Goal: Task Accomplishment & Management: Use online tool/utility

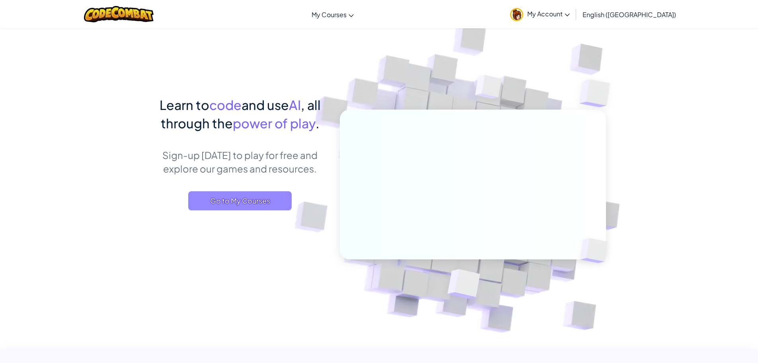
click at [224, 204] on span "Go to My Courses" at bounding box center [240, 200] width 104 height 19
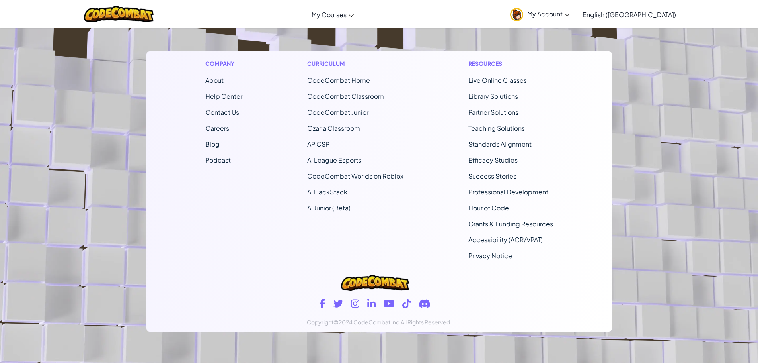
scroll to position [150, 0]
click at [570, 13] on span "My Account" at bounding box center [548, 14] width 43 height 8
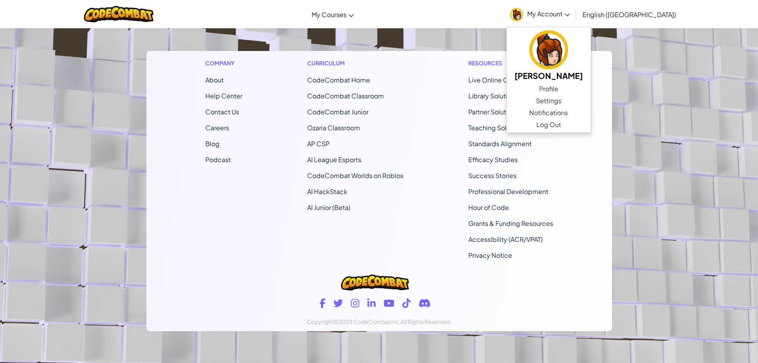
drag, startPoint x: 662, startPoint y: 117, endPoint x: 664, endPoint y: 128, distance: 11.7
click at [664, 128] on footer "Company About Help Center Contact Us Careers Blog Podcast Curriculum CodeCombat…" at bounding box center [379, 147] width 758 height 431
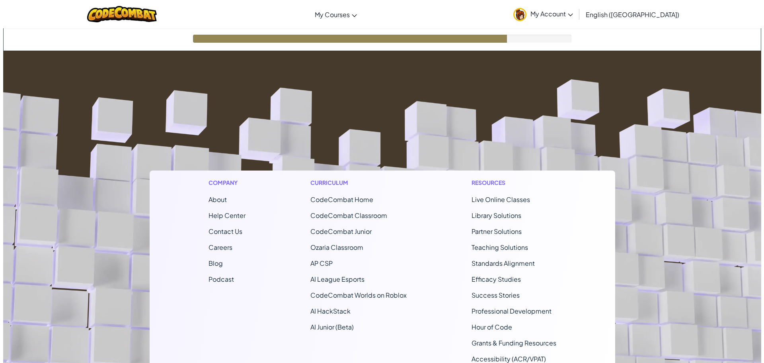
scroll to position [0, 0]
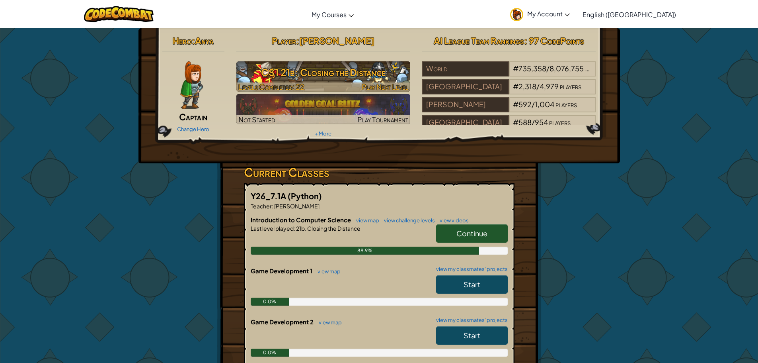
click at [358, 67] on h3 "CS1 21b: Closing the Distance" at bounding box center [323, 72] width 174 height 18
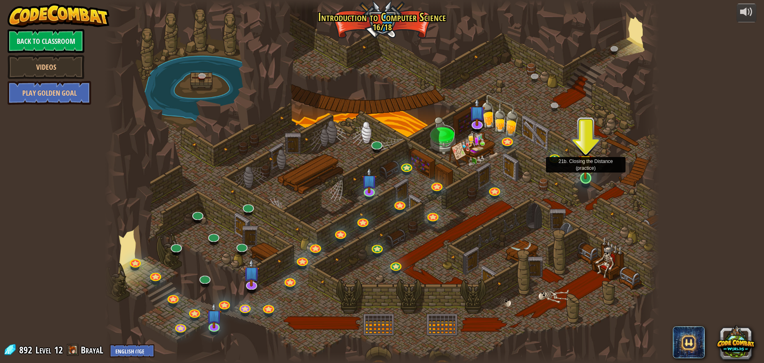
click at [585, 175] on img at bounding box center [585, 162] width 15 height 34
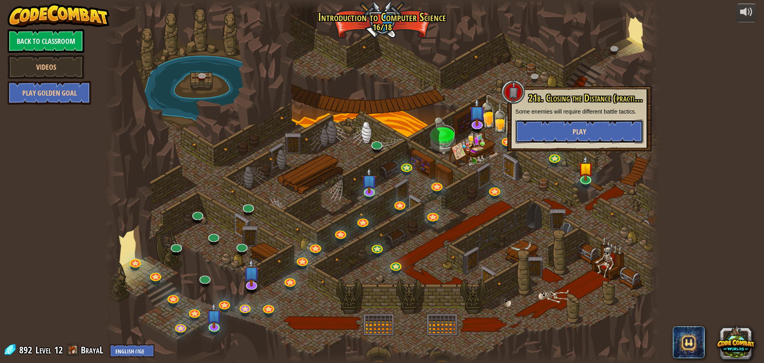
click at [574, 137] on button "Play" at bounding box center [580, 131] width 128 height 24
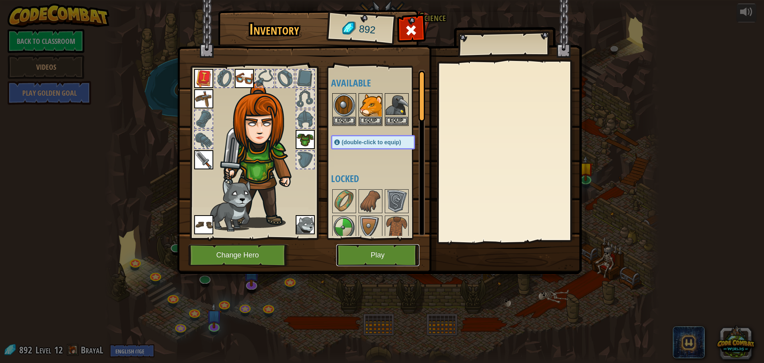
click at [397, 252] on button "Play" at bounding box center [377, 255] width 83 height 22
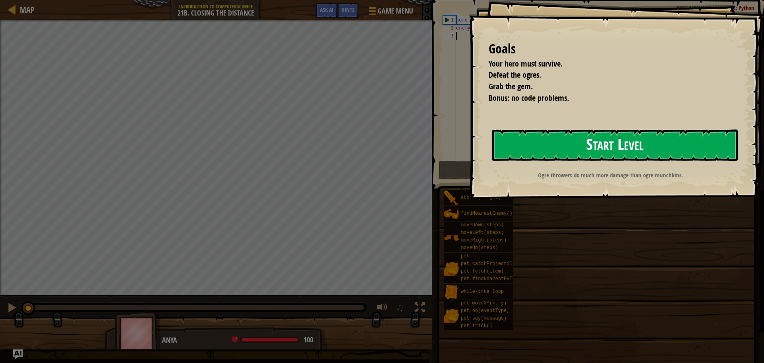
click at [587, 142] on button "Start Level" at bounding box center [615, 144] width 246 height 31
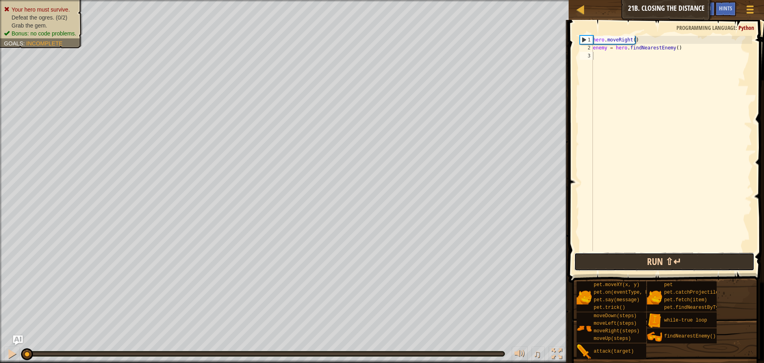
click at [680, 256] on button "Run ⇧↵" at bounding box center [664, 261] width 180 height 18
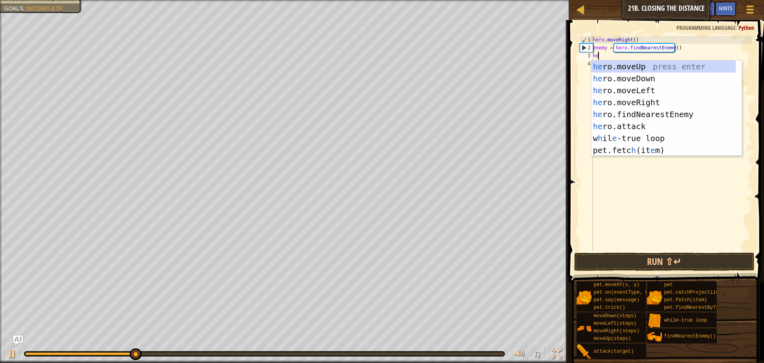
scroll to position [4, 0]
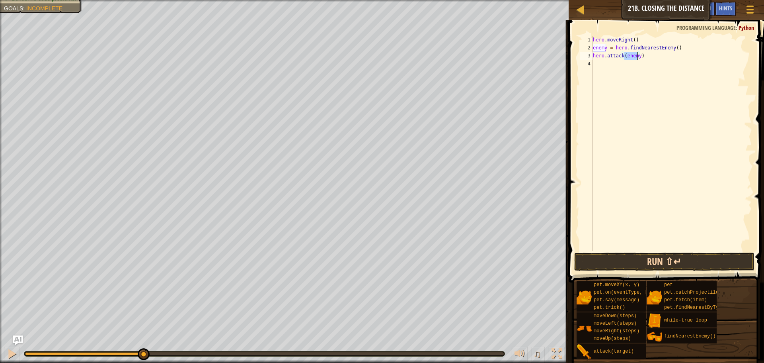
type textarea "hero.attack(enemy)"
click at [730, 263] on button "Run ⇧↵" at bounding box center [664, 261] width 180 height 18
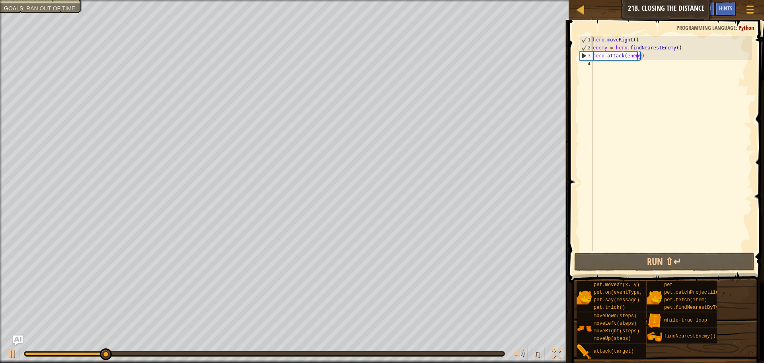
click at [621, 68] on div "hero . moveRight ( ) enemy = hero . findNearestEnemy ( ) hero . attack ( enemy )" at bounding box center [672, 151] width 161 height 231
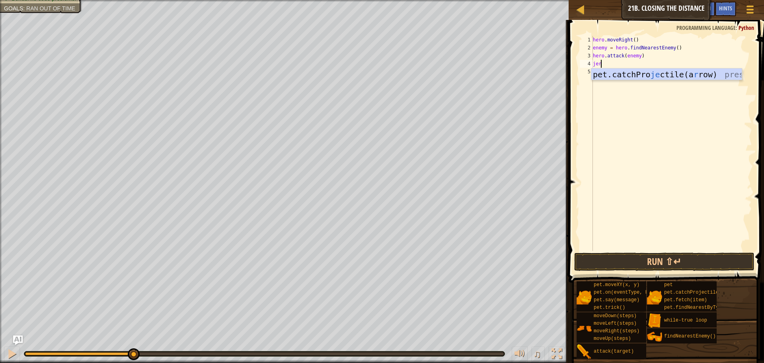
scroll to position [4, 0]
type textarea "j"
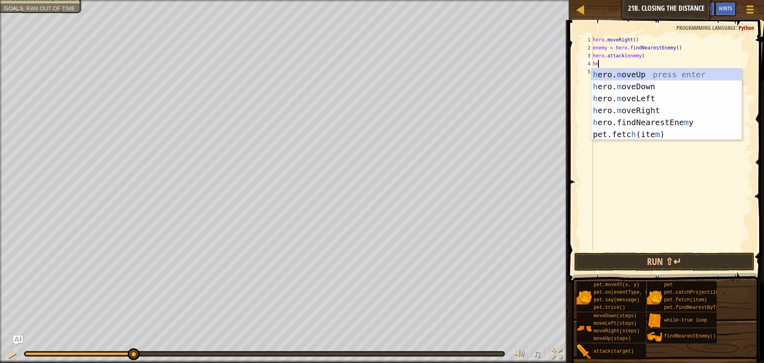
type textarea "hmd"
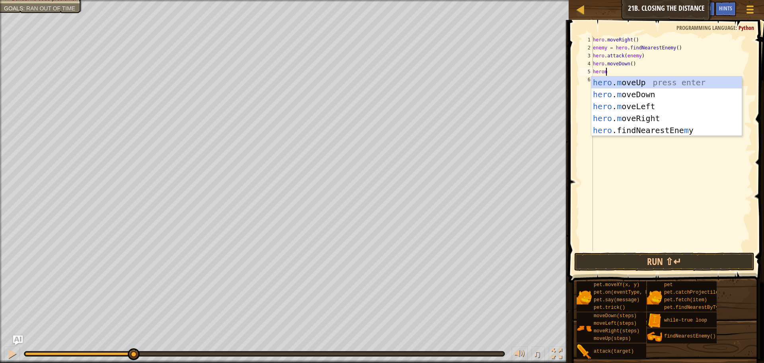
scroll to position [4, 1]
type textarea "heromr"
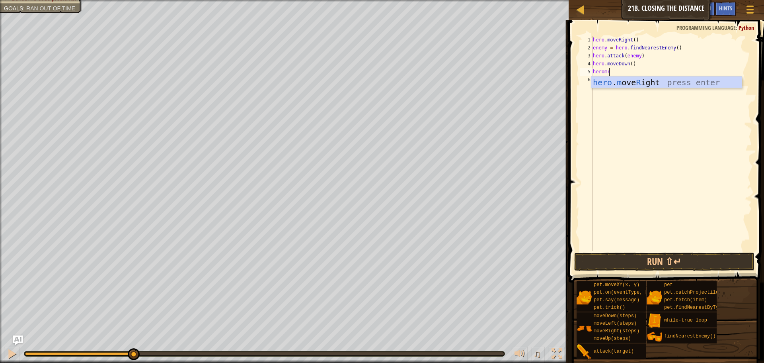
scroll to position [4, 0]
type textarea "hero.moveRight(2)"
type textarea "he"
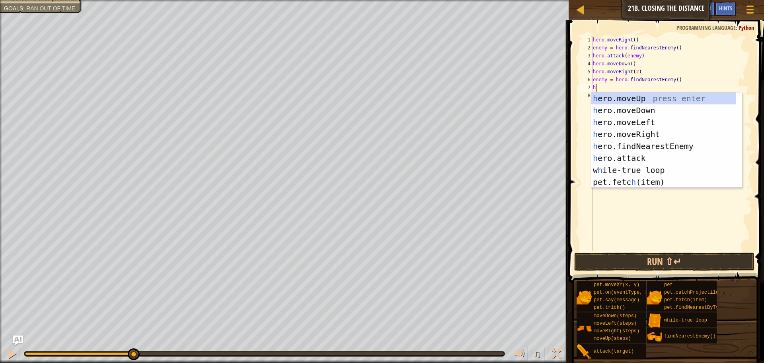
scroll to position [4, 0]
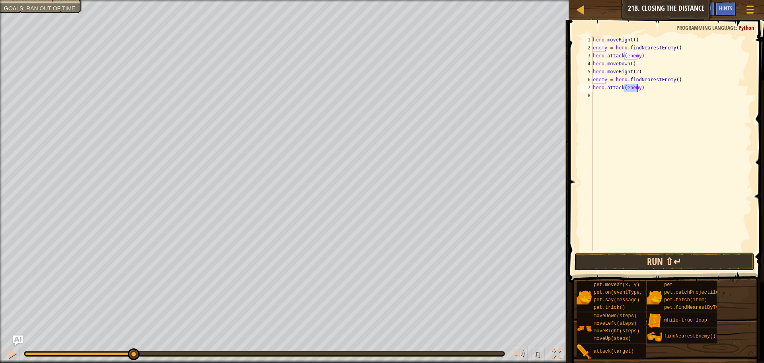
click at [662, 258] on button "Run ⇧↵" at bounding box center [664, 261] width 180 height 18
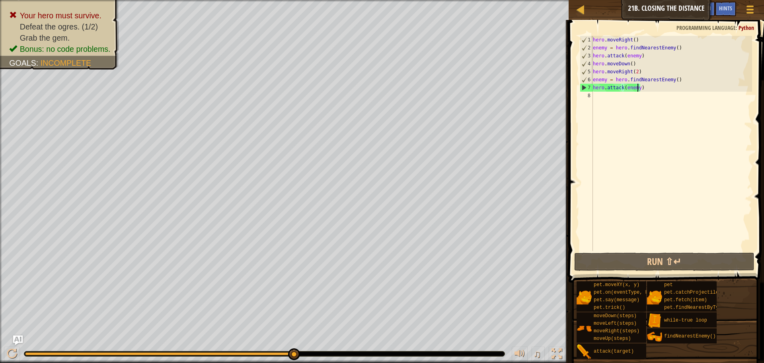
click at [593, 54] on div "3" at bounding box center [586, 56] width 13 height 8
type textarea "hero.attack(enemy)"
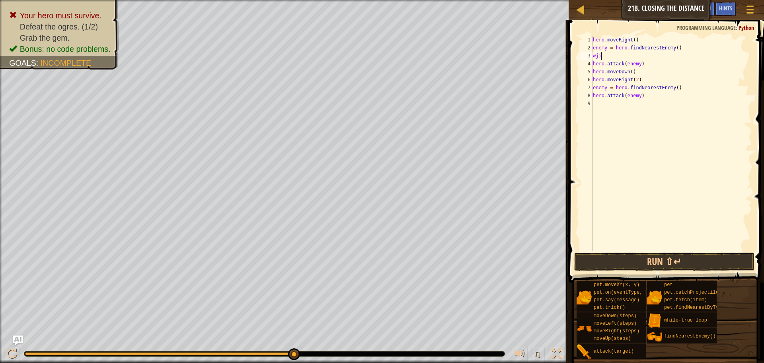
scroll to position [4, 0]
type textarea "wh"
click at [596, 72] on div "hero . moveRight ( ) enemy = hero . findNearestEnemy ( ) while True : hero . at…" at bounding box center [673, 151] width 158 height 231
click at [689, 262] on button "Run ⇧↵" at bounding box center [664, 261] width 180 height 18
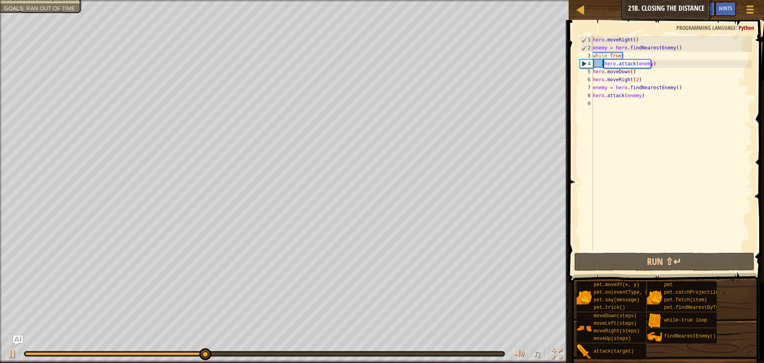
click at [612, 71] on div "hero . moveRight ( ) enemy = hero . findNearestEnemy ( ) while True : hero . at…" at bounding box center [672, 151] width 161 height 231
click at [628, 72] on div "hero . moveRight ( ) enemy = hero . findNearestEnemy ( ) while True : hero . at…" at bounding box center [672, 151] width 161 height 231
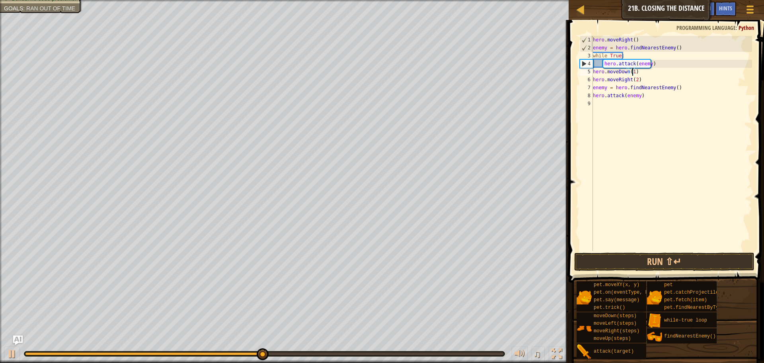
scroll to position [4, 3]
drag, startPoint x: 642, startPoint y: 76, endPoint x: 659, endPoint y: 76, distance: 16.7
click at [659, 76] on div "hero . moveRight ( ) enemy = hero . findNearestEnemy ( ) while True : hero . at…" at bounding box center [672, 151] width 161 height 231
click at [640, 73] on div "hero . moveRight ( ) enemy = hero . findNearestEnemy ( ) while True : hero . at…" at bounding box center [672, 151] width 161 height 231
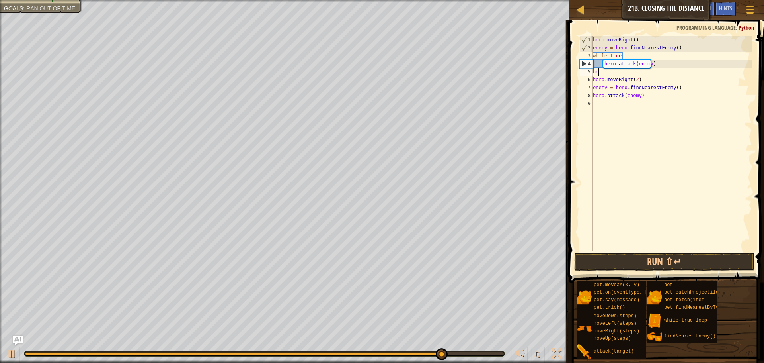
type textarea "h"
click at [592, 257] on button "Run ⇧↵" at bounding box center [664, 261] width 180 height 18
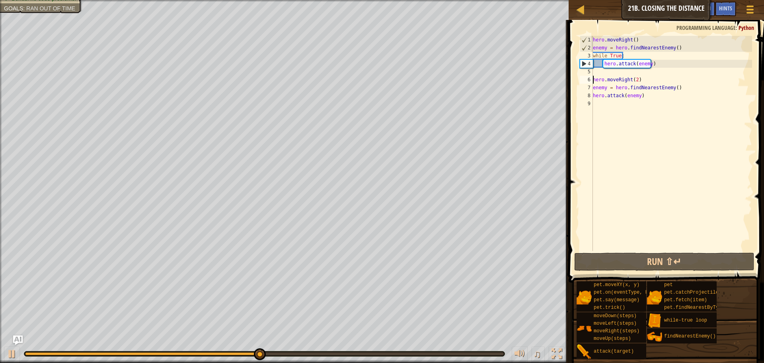
click at [594, 82] on div "hero . moveRight ( ) enemy = hero . findNearestEnemy ( ) while True : hero . at…" at bounding box center [672, 151] width 161 height 231
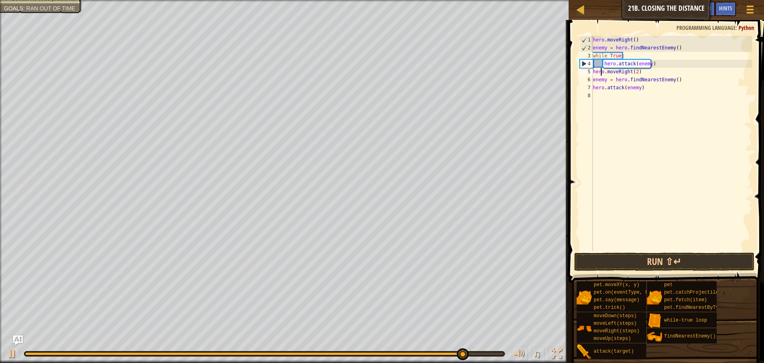
drag, startPoint x: 636, startPoint y: 111, endPoint x: 601, endPoint y: 74, distance: 50.1
click at [601, 74] on div "hero . moveRight ( ) enemy = hero . findNearestEnemy ( ) while True : hero . at…" at bounding box center [672, 151] width 161 height 231
click at [594, 72] on div "hero . moveRight ( ) enemy = hero . findNearestEnemy ( ) while True : hero . at…" at bounding box center [672, 151] width 161 height 231
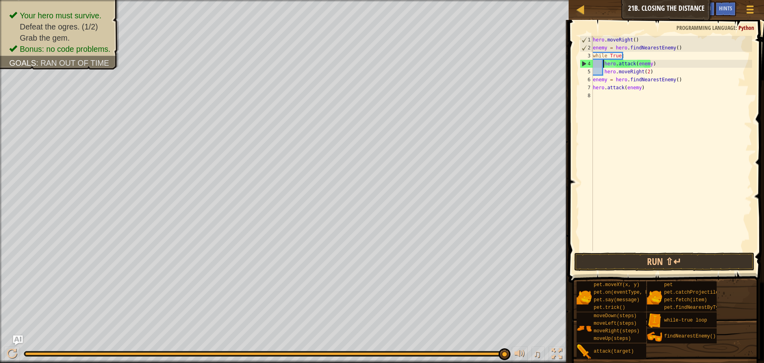
type textarea "hero.moveRight(2)"
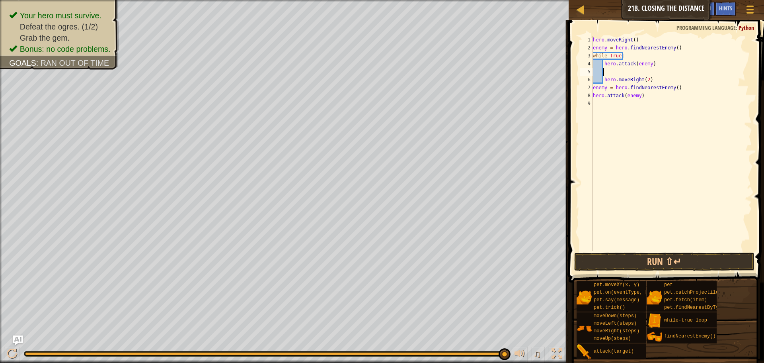
type textarea "h"
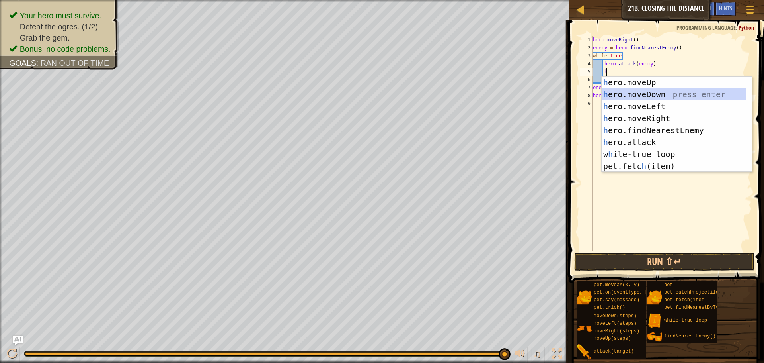
click at [657, 98] on div "h ero.moveUp press enter h ero.moveDown press enter h ero.moveLeft press enter …" at bounding box center [677, 135] width 150 height 119
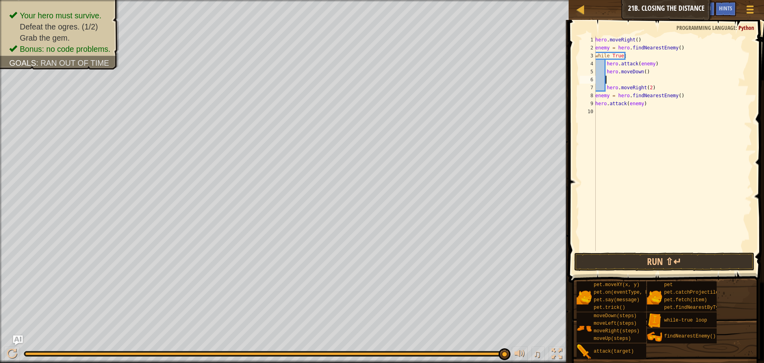
click at [598, 94] on div "hero . moveRight ( ) enemy = hero . findNearestEnemy ( ) while True : hero . at…" at bounding box center [673, 151] width 158 height 231
type textarea "hero.attack(enemy)"
drag, startPoint x: 676, startPoint y: 263, endPoint x: 672, endPoint y: 258, distance: 6.1
click at [674, 262] on button "Run ⇧↵" at bounding box center [664, 261] width 180 height 18
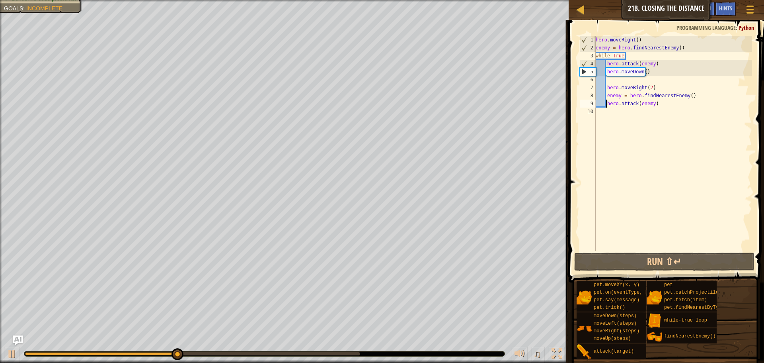
click at [608, 83] on div "hero . moveRight ( ) enemy = hero . findNearestEnemy ( ) while True : hero . at…" at bounding box center [673, 151] width 158 height 231
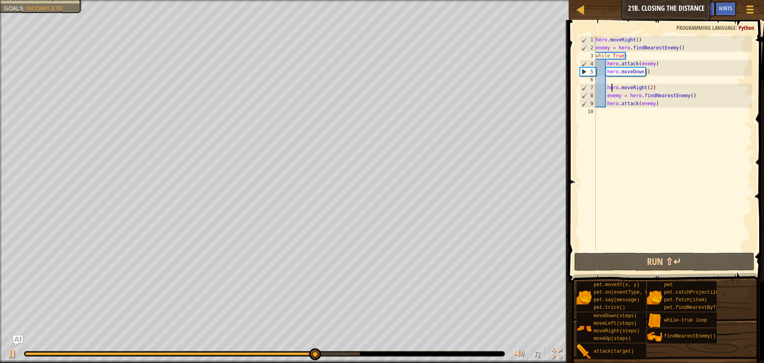
click at [611, 86] on div "hero . moveRight ( ) enemy = hero . findNearestEnemy ( ) while True : hero . at…" at bounding box center [673, 151] width 158 height 231
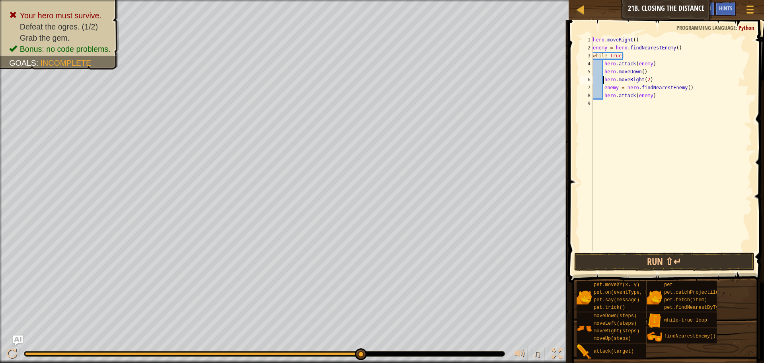
drag, startPoint x: 605, startPoint y: 88, endPoint x: 629, endPoint y: 96, distance: 25.7
click at [609, 88] on div "hero . moveRight ( ) enemy = hero . findNearestEnemy ( ) while True : hero . at…" at bounding box center [672, 151] width 161 height 231
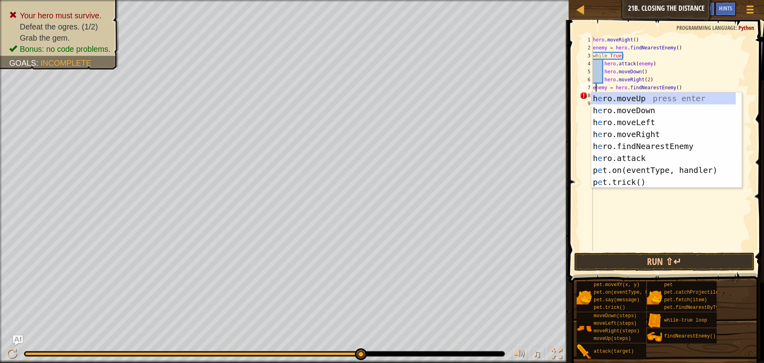
click at [693, 90] on div "hero . moveRight ( ) enemy = hero . findNearestEnemy ( ) while True : hero . at…" at bounding box center [672, 151] width 161 height 231
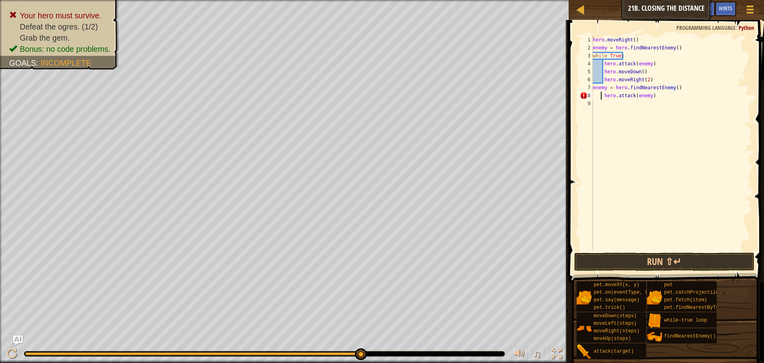
click at [602, 96] on div "hero . moveRight ( ) enemy = hero . findNearestEnemy ( ) while True : hero . at…" at bounding box center [672, 151] width 161 height 231
click at [686, 261] on button "Run ⇧↵" at bounding box center [664, 261] width 180 height 18
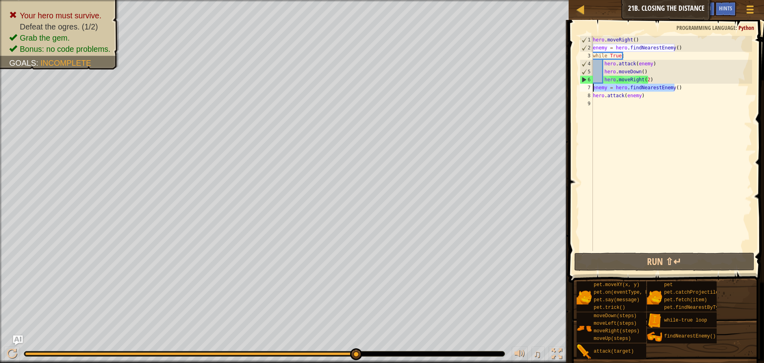
drag, startPoint x: 674, startPoint y: 90, endPoint x: 590, endPoint y: 90, distance: 83.2
click at [590, 90] on div "hero.attack(enemy) 1 2 3 4 5 6 7 8 9 hero . moveRight ( ) enemy = hero . findNe…" at bounding box center [665, 143] width 174 height 215
click at [634, 97] on div "hero . moveRight ( ) enemy = hero . findNearestEnemy ( ) while True : hero . at…" at bounding box center [672, 151] width 161 height 231
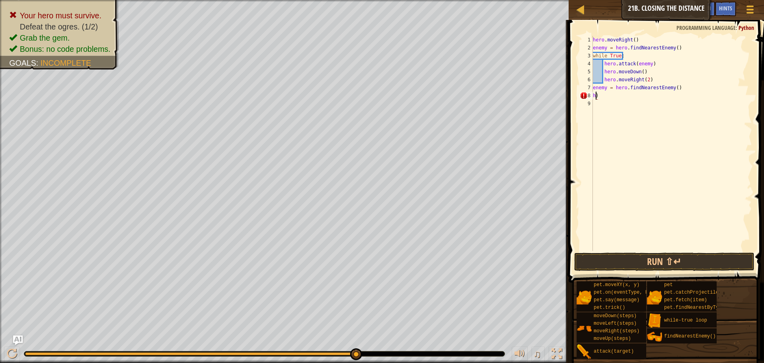
scroll to position [4, 0]
type textarea ")"
click at [649, 254] on button "Run ⇧↵" at bounding box center [664, 261] width 180 height 18
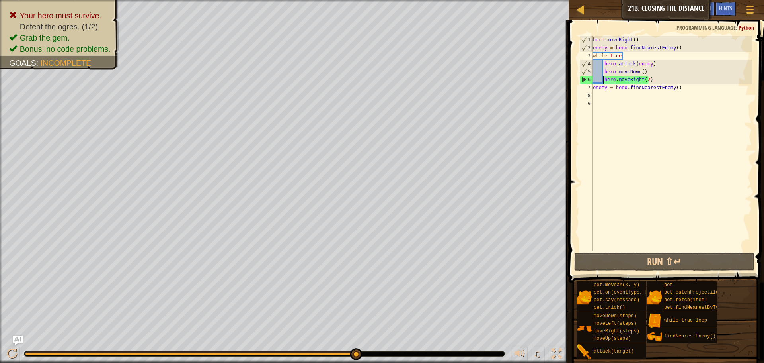
click at [605, 82] on div "hero . moveRight ( ) enemy = hero . findNearestEnemy ( ) while True : hero . at…" at bounding box center [672, 151] width 161 height 231
click at [602, 72] on div "hero . moveRight ( ) enemy = hero . findNearestEnemy ( ) while True : hero . at…" at bounding box center [672, 151] width 161 height 231
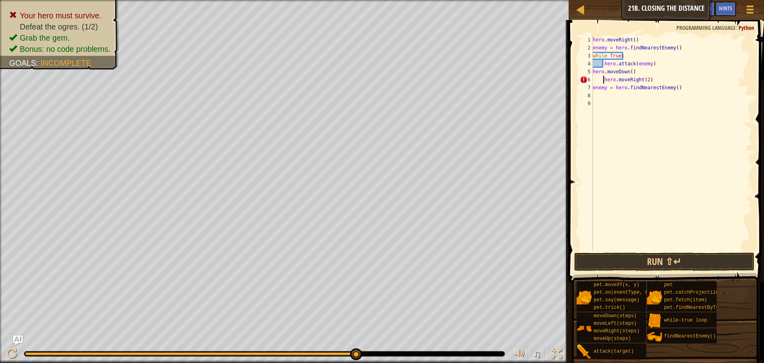
click at [604, 80] on div "hero . moveRight ( ) enemy = hero . findNearestEnemy ( ) while True : hero . at…" at bounding box center [672, 151] width 161 height 231
click at [631, 74] on div "hero . moveRight ( ) enemy = hero . findNearestEnemy ( ) while True : hero . at…" at bounding box center [672, 151] width 161 height 231
click at [639, 262] on button "Run ⇧↵" at bounding box center [664, 261] width 180 height 18
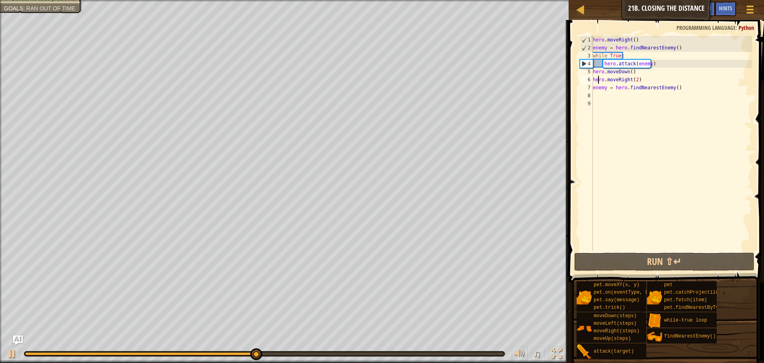
click at [599, 82] on div "hero . moveRight ( ) enemy = hero . findNearestEnemy ( ) while True : hero . at…" at bounding box center [672, 151] width 161 height 231
click at [583, 61] on div "4" at bounding box center [586, 64] width 13 height 8
drag, startPoint x: 583, startPoint y: 62, endPoint x: 580, endPoint y: 75, distance: 13.4
click at [580, 75] on div "5" at bounding box center [586, 72] width 13 height 8
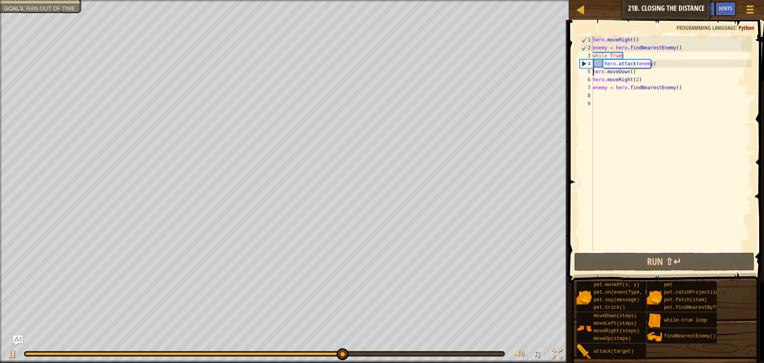
click at [626, 55] on div "hero . moveRight ( ) enemy = hero . findNearestEnemy ( ) while True : hero . at…" at bounding box center [672, 151] width 161 height 231
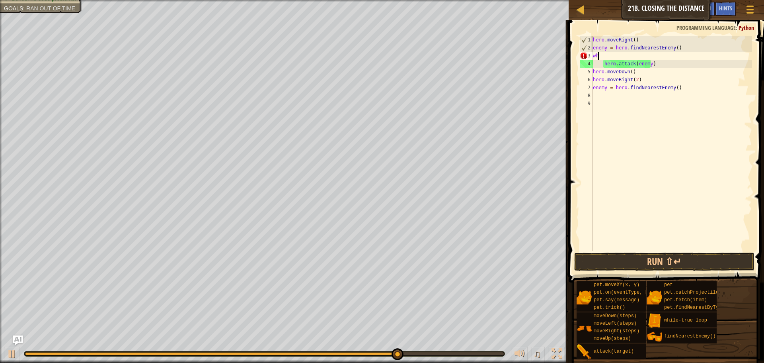
scroll to position [4, 0]
type textarea "w"
click at [600, 62] on div "hero . moveRight ( ) enemy = hero . findNearestEnemy ( ) hero . attack ( enemy …" at bounding box center [672, 151] width 161 height 231
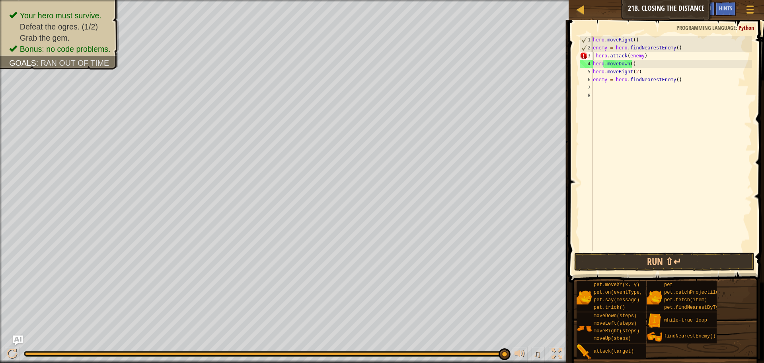
click at [646, 251] on span at bounding box center [667, 140] width 202 height 286
click at [644, 258] on button "Run ⇧↵" at bounding box center [664, 261] width 180 height 18
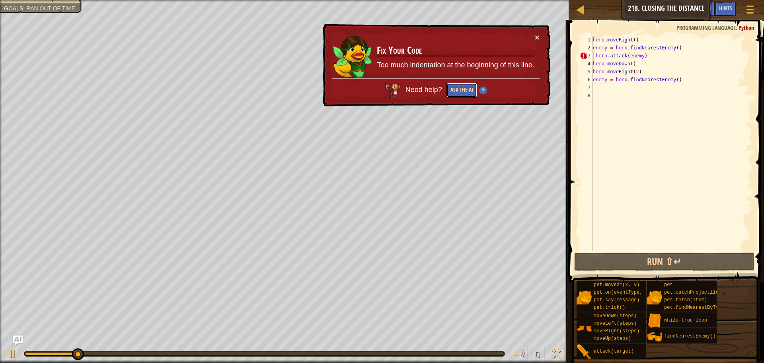
click at [467, 91] on button "Ask the AI" at bounding box center [462, 90] width 31 height 15
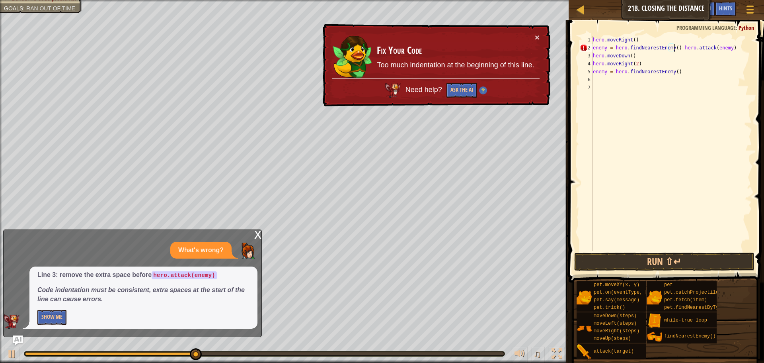
type textarea "hero.attack(enemy)"
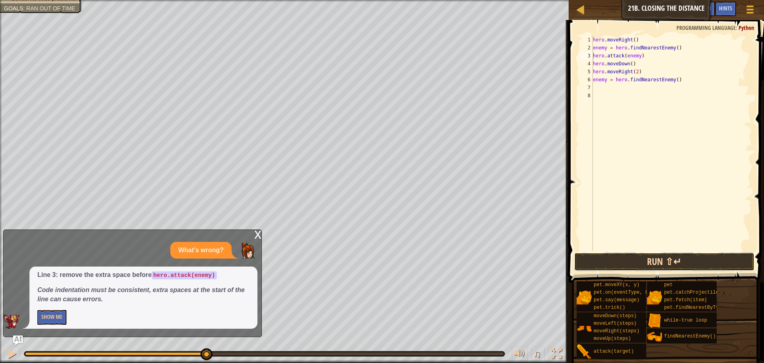
click at [593, 265] on button "Run ⇧↵" at bounding box center [664, 261] width 180 height 18
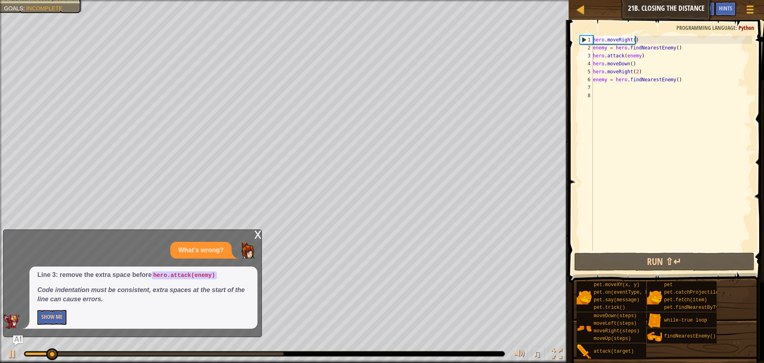
click at [258, 231] on div "x" at bounding box center [257, 234] width 7 height 8
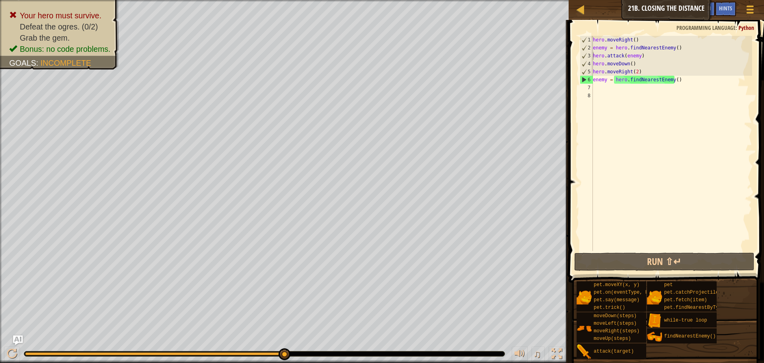
click at [692, 84] on div "hero . moveRight ( ) enemy = hero . findNearestEnemy ( ) hero . attack ( enemy …" at bounding box center [672, 151] width 161 height 231
click at [692, 85] on div "hero . moveRight ( ) enemy = hero . findNearestEnemy ( ) hero . attack ( enemy …" at bounding box center [672, 151] width 161 height 231
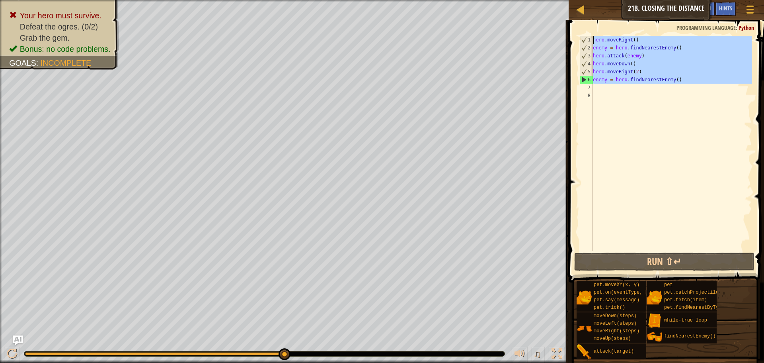
click at [495, 30] on div "Map Introduction to Computer Science 21b. Closing the Distance Game Menu Done H…" at bounding box center [382, 181] width 764 height 363
type textarea "hero.moveRight() enemy = hero.findNearestEnemy()"
click at [694, 88] on div "hero . moveRight ( ) enemy = hero . findNearestEnemy ( ) hero . attack ( enemy …" at bounding box center [672, 143] width 161 height 215
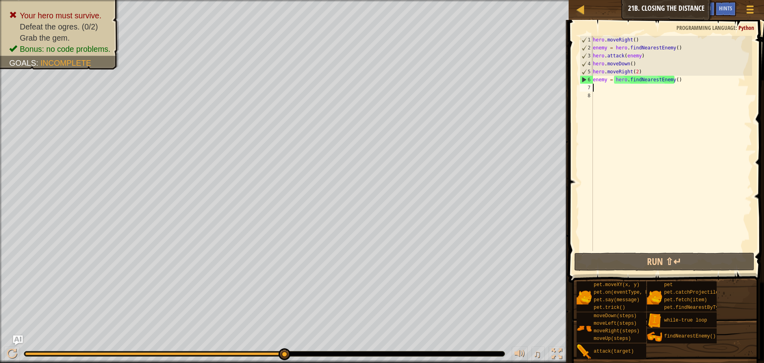
click at [672, 80] on div "hero . moveRight ( ) enemy = hero . findNearestEnemy ( ) hero . attack ( enemy …" at bounding box center [672, 151] width 161 height 231
type textarea "enemy = hero.findNearestEnemy()"
click at [606, 88] on div "hero . moveRight ( ) enemy = hero . findNearestEnemy ( ) hero . attack ( enemy …" at bounding box center [672, 151] width 161 height 231
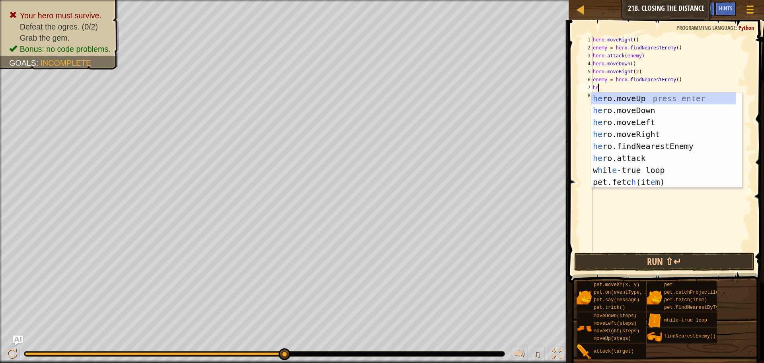
scroll to position [4, 0]
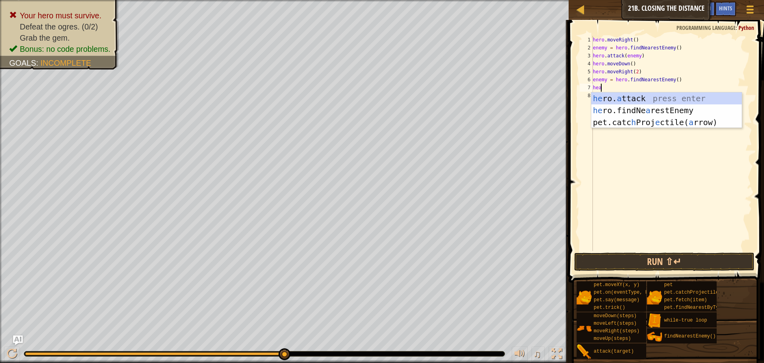
type textarea "heae"
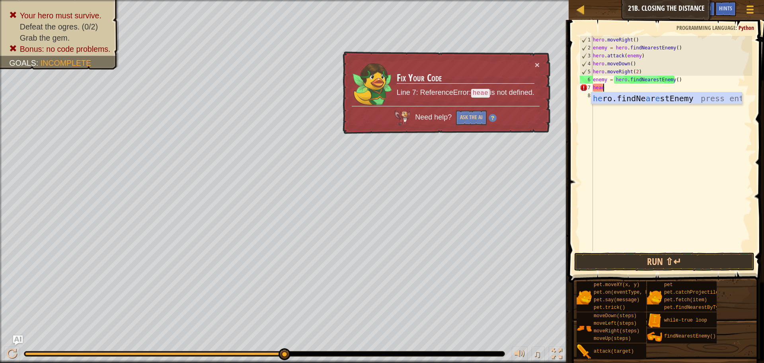
scroll to position [4, 0]
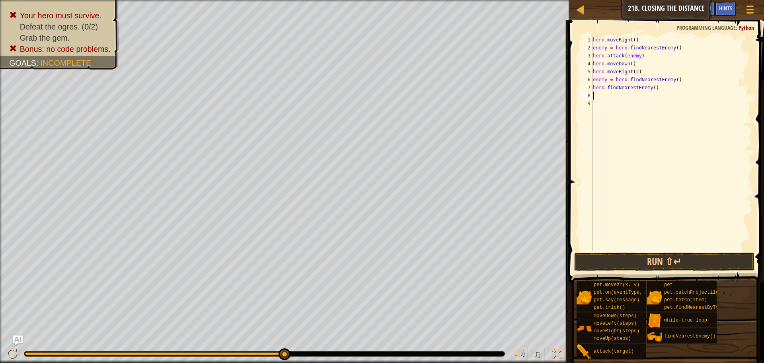
click at [672, 49] on div "hero . moveRight ( ) enemy = hero . findNearestEnemy ( ) hero . attack ( enemy …" at bounding box center [672, 151] width 161 height 231
click at [637, 260] on button "Run ⇧↵" at bounding box center [664, 261] width 180 height 18
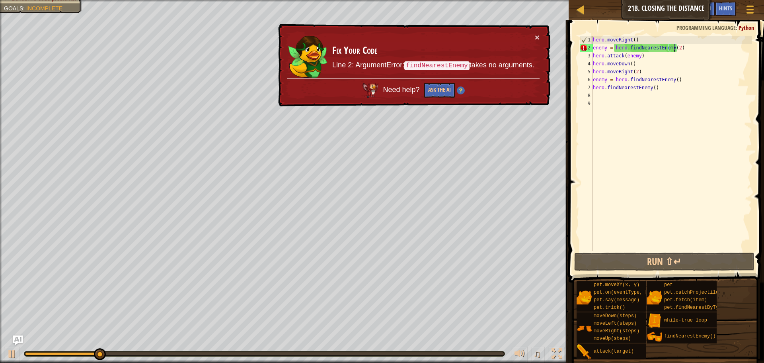
type textarea "enemy = hero.findNearestEnemy()"
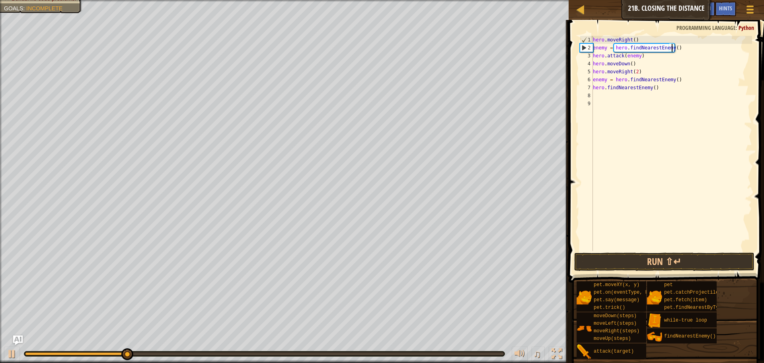
drag, startPoint x: 649, startPoint y: 170, endPoint x: 643, endPoint y: 189, distance: 20.1
click at [648, 174] on div "hero . moveRight ( ) enemy = hero . findNearestEnemy ( ) hero . attack ( enemy …" at bounding box center [672, 151] width 161 height 231
click at [631, 264] on button "Run ⇧↵" at bounding box center [664, 261] width 180 height 18
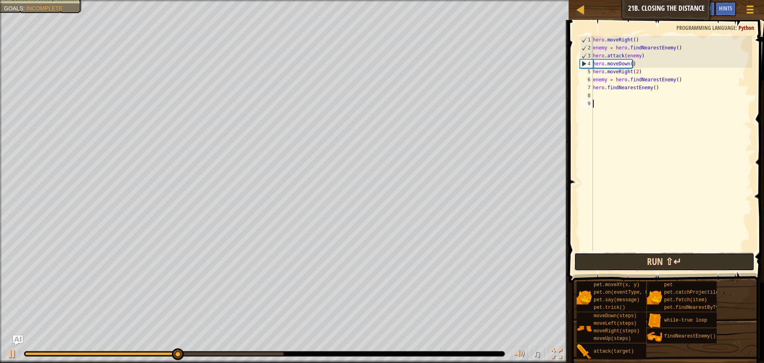
click at [629, 262] on button "Run ⇧↵" at bounding box center [664, 261] width 180 height 18
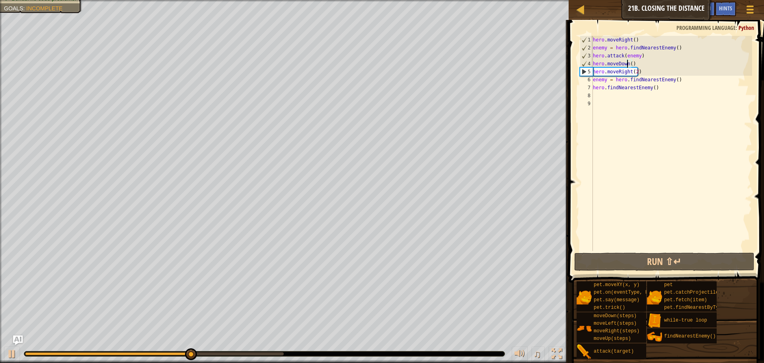
click at [629, 62] on div "hero . moveRight ( ) enemy = hero . findNearestEnemy ( ) hero . attack ( enemy …" at bounding box center [672, 151] width 161 height 231
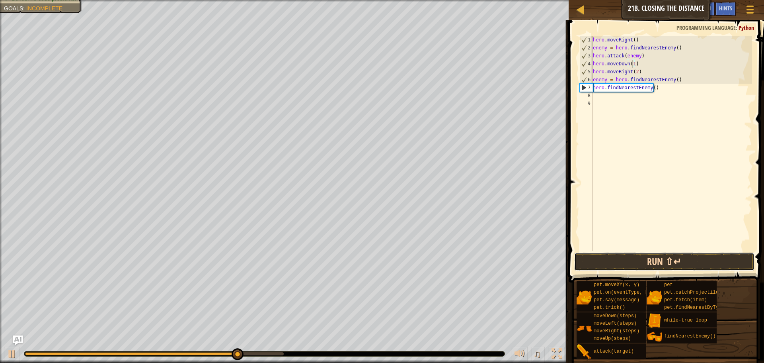
click at [606, 265] on button "Run ⇧↵" at bounding box center [664, 261] width 180 height 18
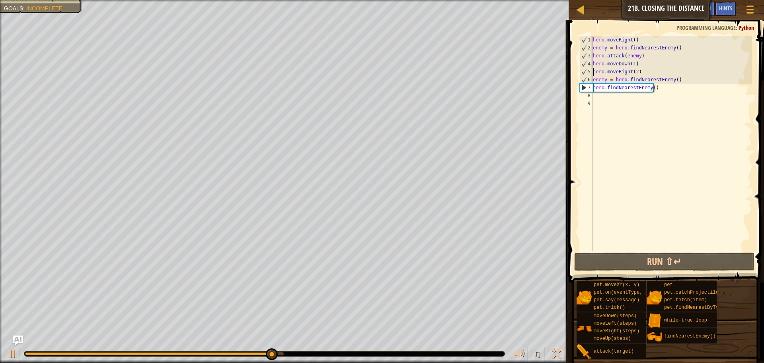
click at [593, 71] on div "hero . moveRight ( ) enemy = hero . findNearestEnemy ( ) hero . attack ( enemy …" at bounding box center [672, 151] width 161 height 231
type textarea "hero.moveRight(2)"
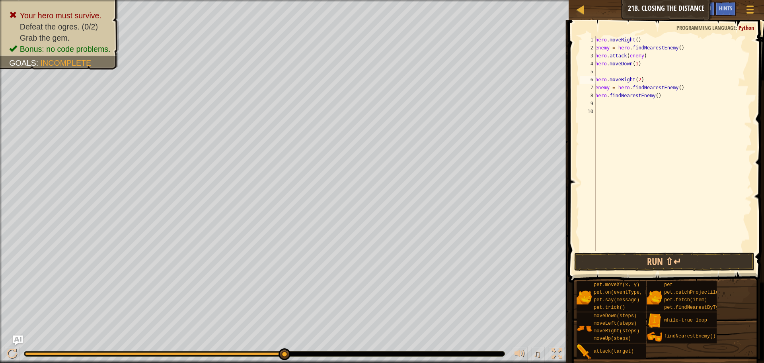
click at [618, 72] on div "hero . moveRight ( ) enemy = hero . findNearestEnemy ( ) hero . attack ( enemy …" at bounding box center [673, 151] width 158 height 231
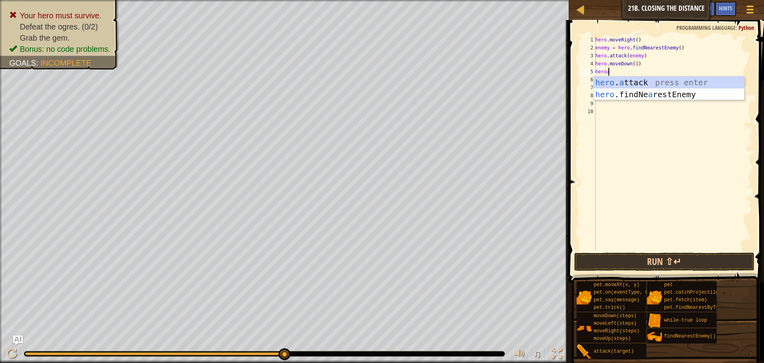
scroll to position [4, 1]
click at [649, 79] on div "hero . a ttack press enter hero .findNe a restEnemy press enter" at bounding box center [669, 100] width 150 height 48
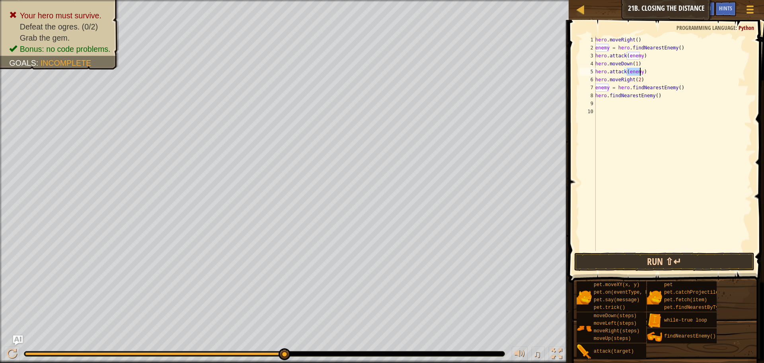
type textarea "hero.attack(enemy)"
click at [640, 258] on button "Run ⇧↵" at bounding box center [664, 261] width 180 height 18
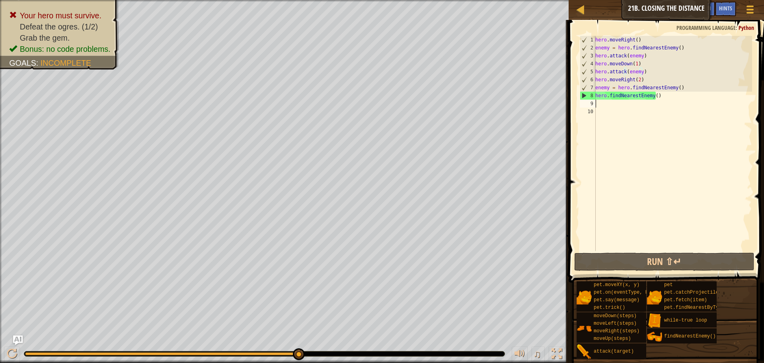
click at [656, 105] on div "hero . moveRight ( ) enemy = hero . findNearestEnemy ( ) hero . attack ( enemy …" at bounding box center [673, 151] width 158 height 231
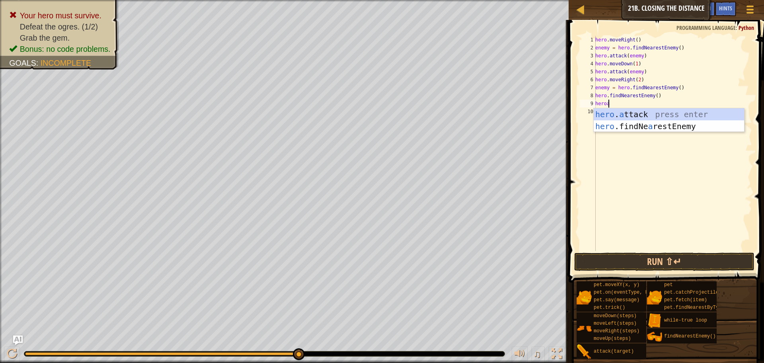
type textarea "heroae"
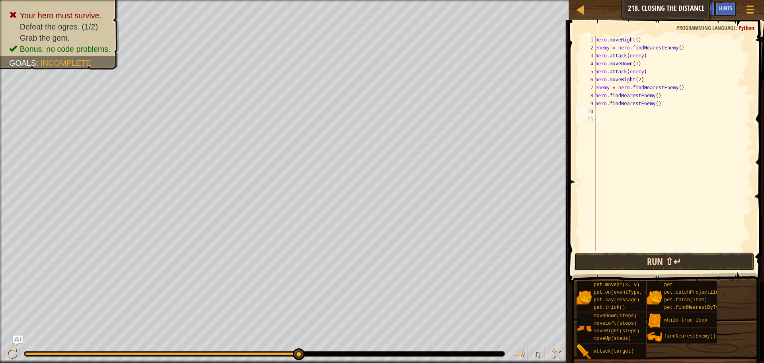
click at [662, 254] on button "Run ⇧↵" at bounding box center [664, 261] width 180 height 18
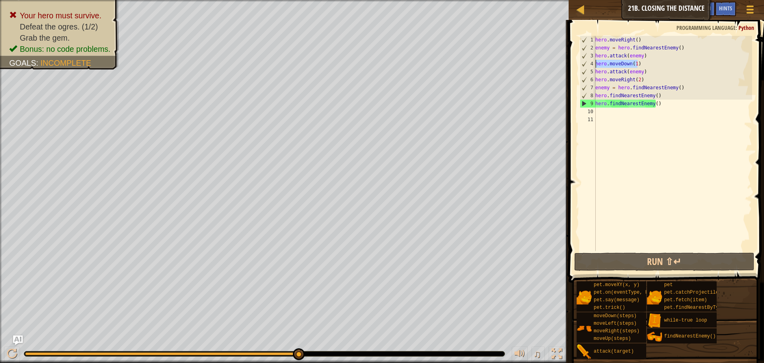
drag, startPoint x: 638, startPoint y: 62, endPoint x: 594, endPoint y: 67, distance: 44.4
click at [594, 67] on div "1 2 3 4 5 6 7 8 9 10 11 hero . moveRight ( ) enemy = hero . findNearestEnemy ( …" at bounding box center [665, 143] width 174 height 215
type textarea "hero.moveDown(1)"
type textarea "\"
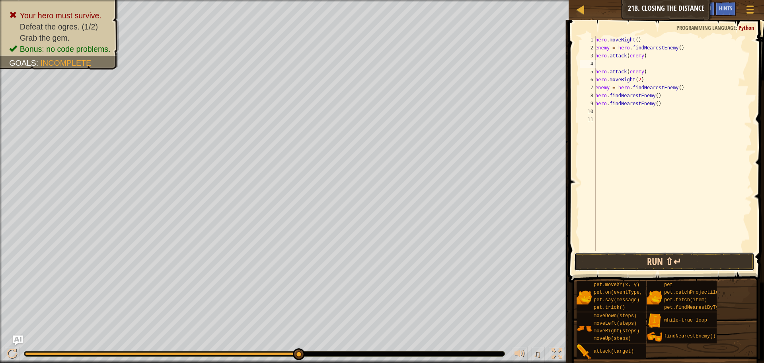
click at [691, 259] on button "Run ⇧↵" at bounding box center [664, 261] width 180 height 18
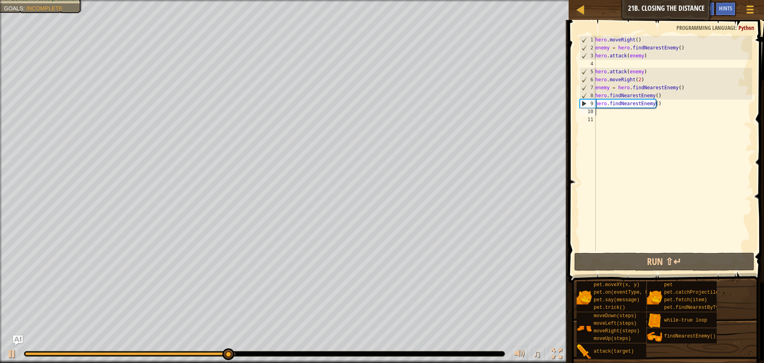
click at [634, 113] on div "hero . moveRight ( ) enemy = hero . findNearestEnemy ( ) hero . attack ( enemy …" at bounding box center [673, 151] width 158 height 231
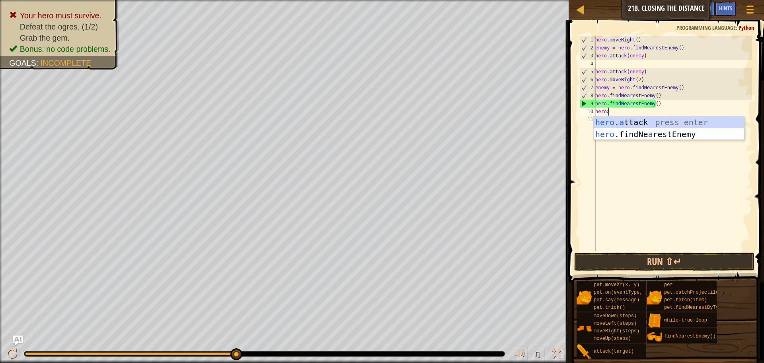
scroll to position [4, 1]
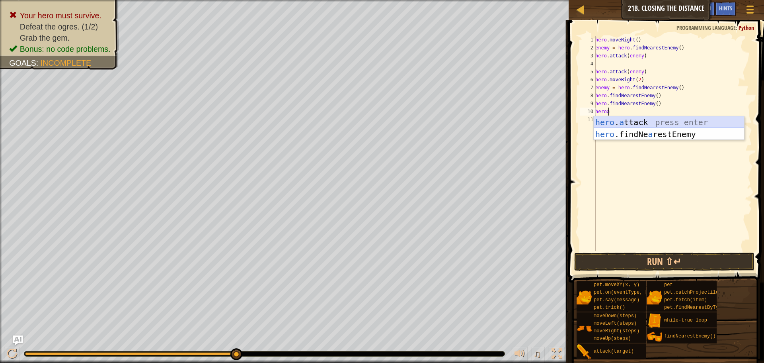
click at [652, 117] on div "hero . a ttack press enter hero .findNe a restEnemy press enter" at bounding box center [669, 140] width 150 height 48
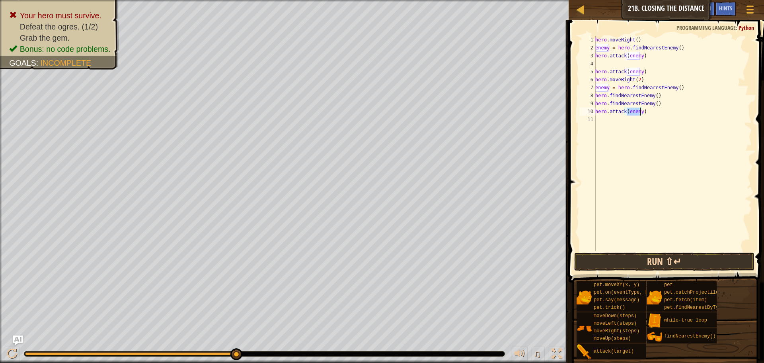
type textarea "hero.attack(enemy)"
click at [609, 258] on button "Run ⇧↵" at bounding box center [664, 261] width 180 height 18
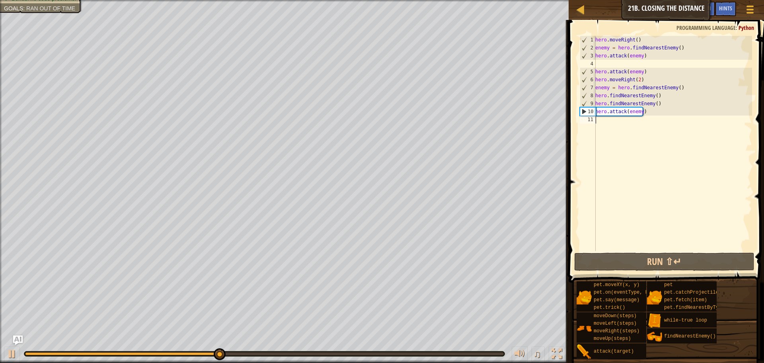
click at [630, 119] on div "hero . moveRight ( ) enemy = hero . findNearestEnemy ( ) hero . attack ( enemy …" at bounding box center [673, 151] width 158 height 231
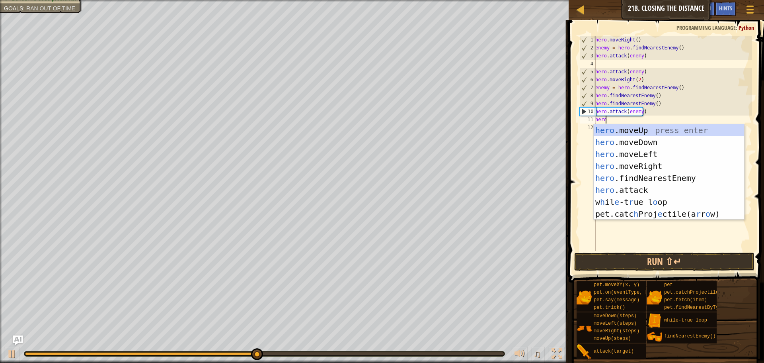
type textarea "heromr"
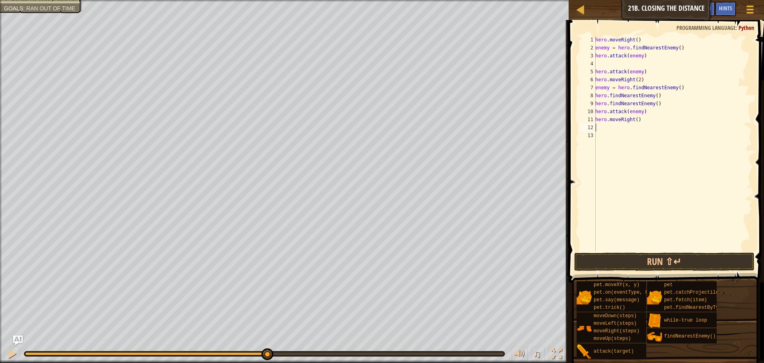
scroll to position [4, 0]
type textarea "hero.moveRight()"
type textarea "hero.moveRight(2)"
click at [689, 258] on button "Run ⇧↵" at bounding box center [664, 261] width 180 height 18
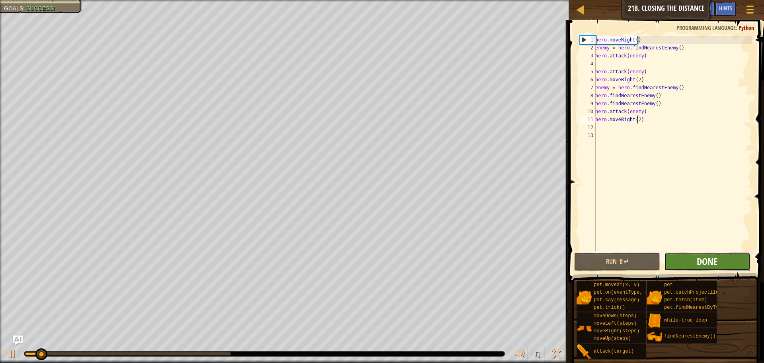
click at [701, 261] on span "Done" at bounding box center [707, 261] width 21 height 13
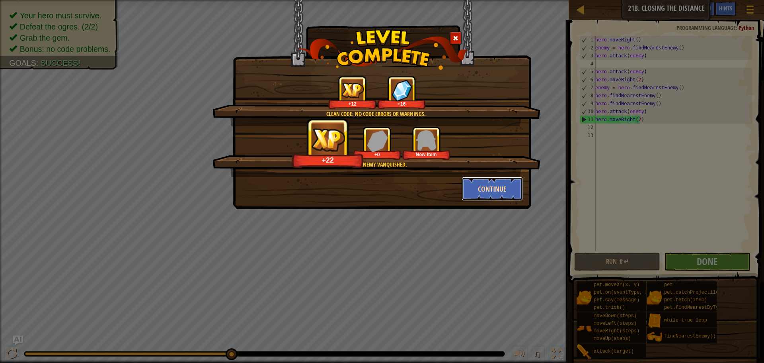
click at [496, 192] on button "Continue" at bounding box center [493, 189] width 62 height 24
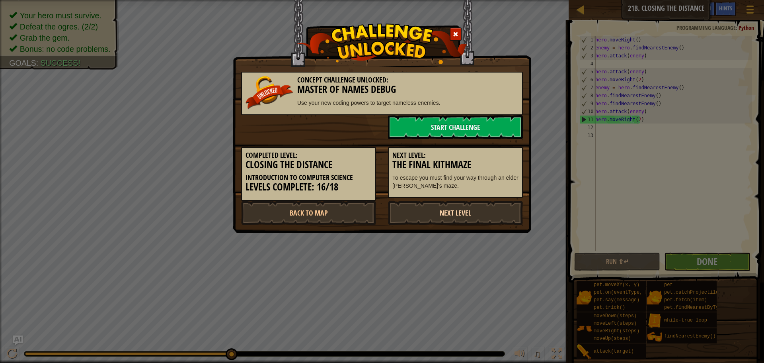
click at [472, 209] on link "Next Level" at bounding box center [455, 213] width 135 height 24
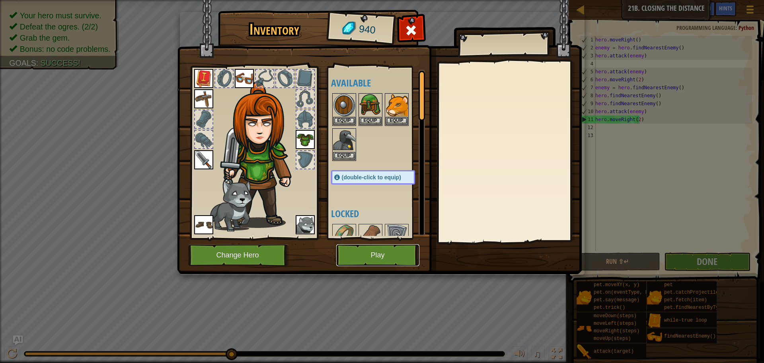
click at [383, 247] on button "Play" at bounding box center [377, 255] width 83 height 22
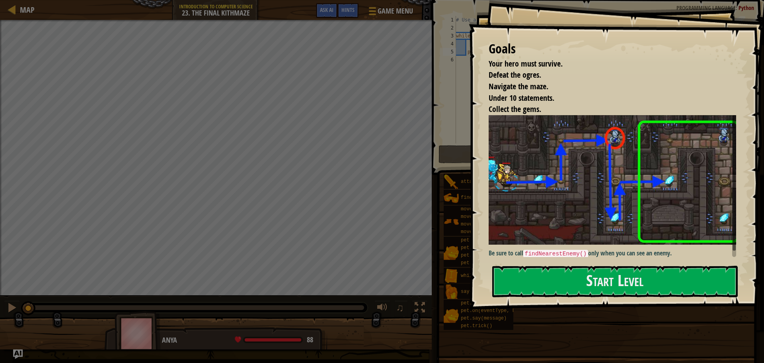
click at [605, 193] on div "Goals Your hero must survive. Defeat the ogres. Navigate the maze. Under 10 sta…" at bounding box center [616, 154] width 295 height 309
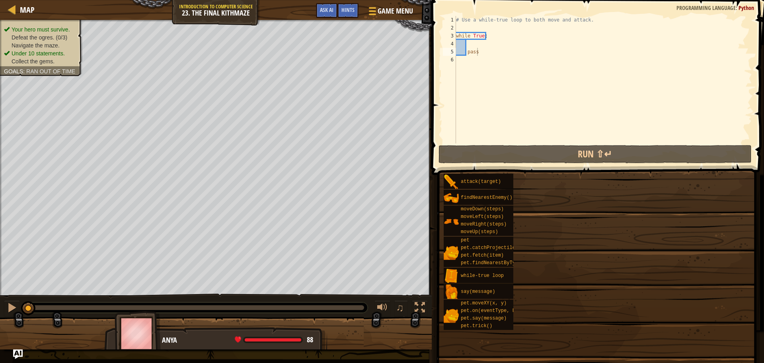
click at [598, 275] on div "Goals Your hero must survive. Defeat the ogres. Navigate the maze. Under 10 sta…" at bounding box center [382, 181] width 764 height 363
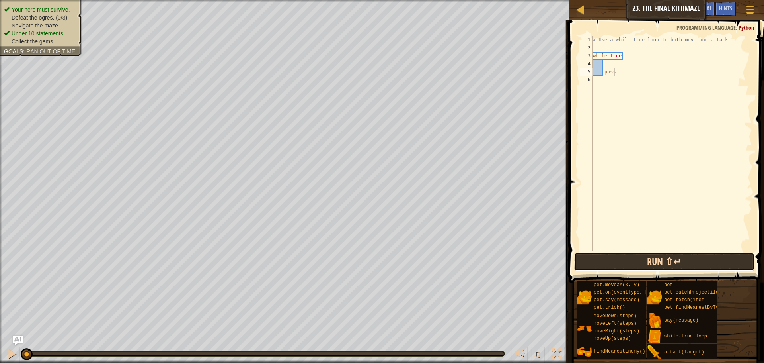
click at [623, 255] on button "Run ⇧↵" at bounding box center [664, 261] width 180 height 18
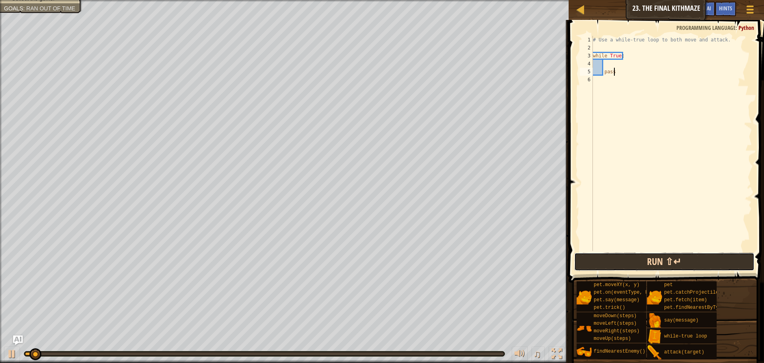
click at [621, 257] on button "Run ⇧↵" at bounding box center [664, 261] width 180 height 18
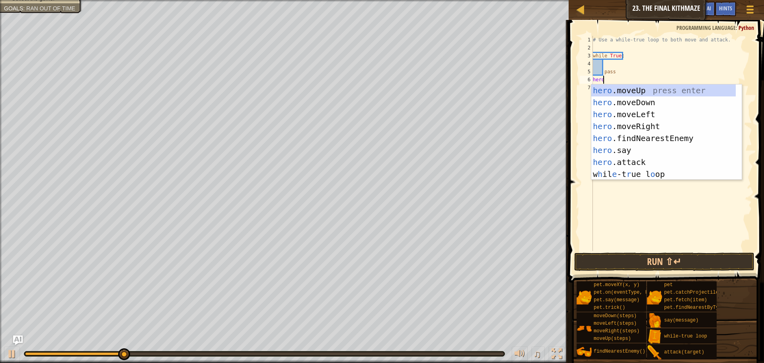
scroll to position [4, 1]
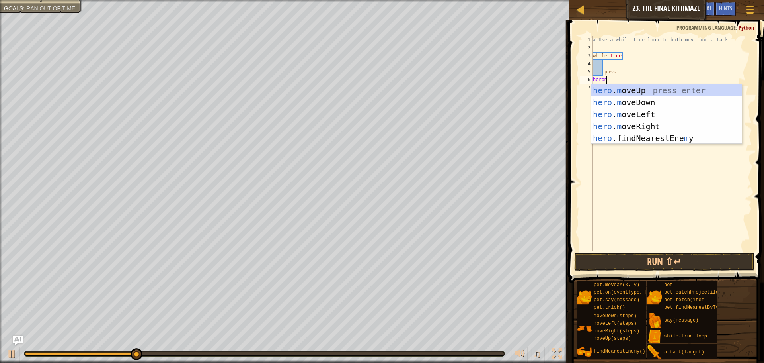
type textarea "heromr"
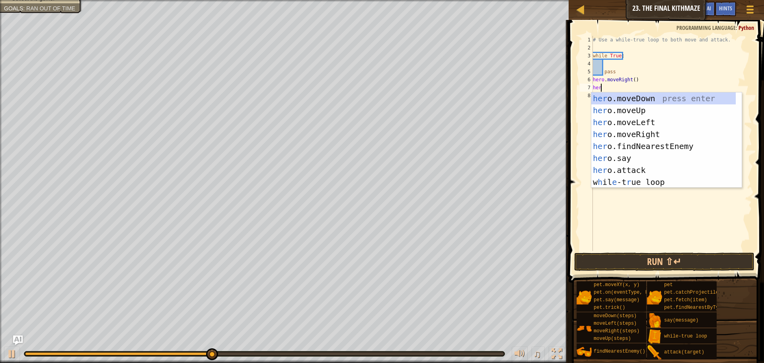
scroll to position [4, 0]
type textarea "h"
type textarea "hmu"
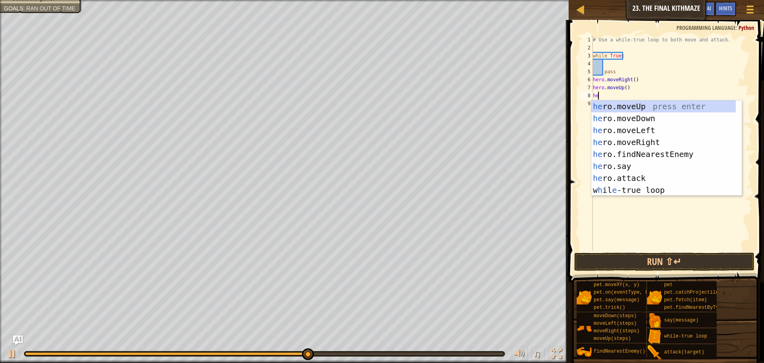
type textarea "hemr"
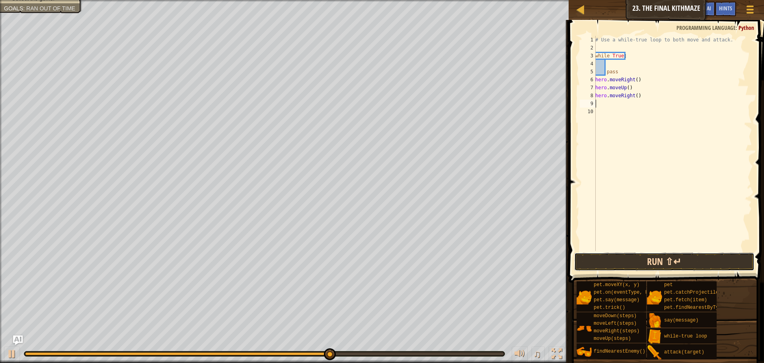
click at [625, 260] on button "Run ⇧↵" at bounding box center [664, 261] width 180 height 18
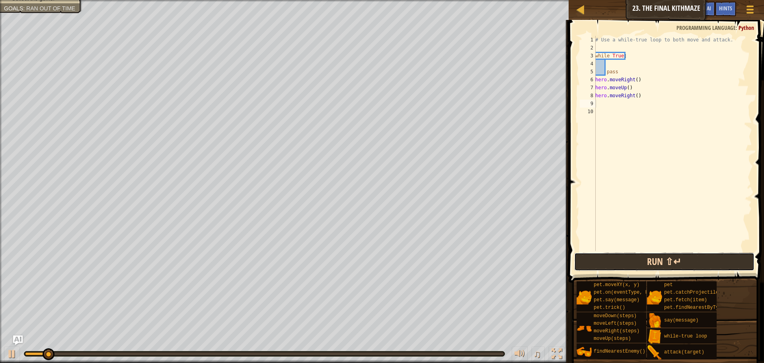
click at [622, 259] on button "Run ⇧↵" at bounding box center [664, 261] width 180 height 18
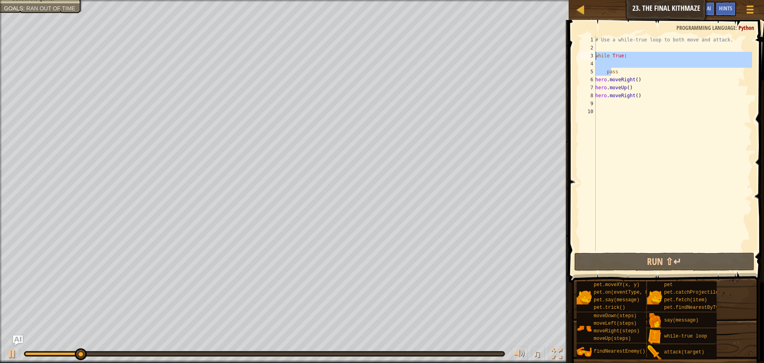
drag, startPoint x: 612, startPoint y: 69, endPoint x: 597, endPoint y: 56, distance: 20.3
click at [597, 56] on div "# Use a while-true loop to both move and attack. while True : pass hero . moveR…" at bounding box center [673, 151] width 158 height 231
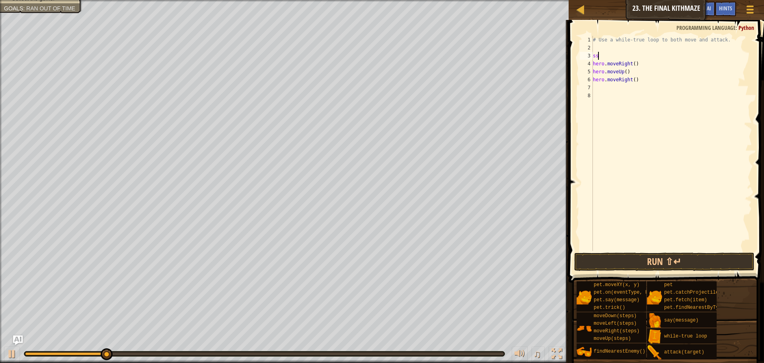
type textarea "s"
type textarea "# Use a while-true loop to both move and attack."
click at [686, 258] on button "Run ⇧↵" at bounding box center [664, 261] width 180 height 18
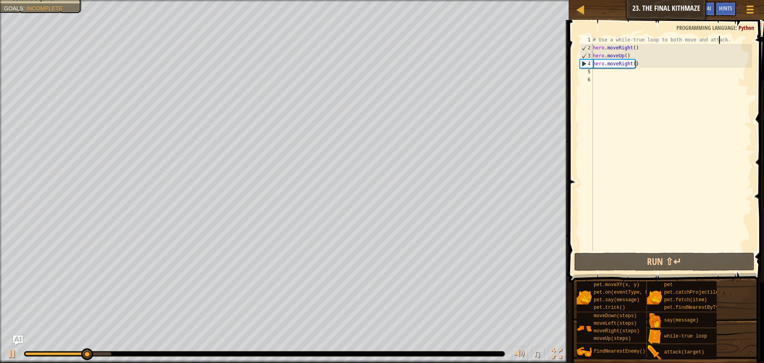
click at [604, 73] on div "# Use a while-true loop to both move and attack. hero . moveRight ( ) hero . mo…" at bounding box center [672, 151] width 161 height 231
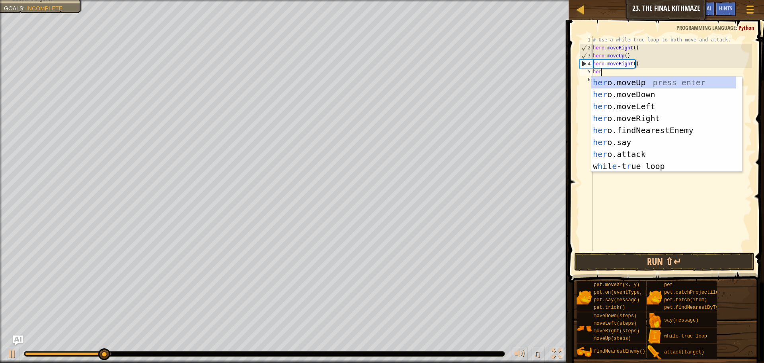
scroll to position [4, 0]
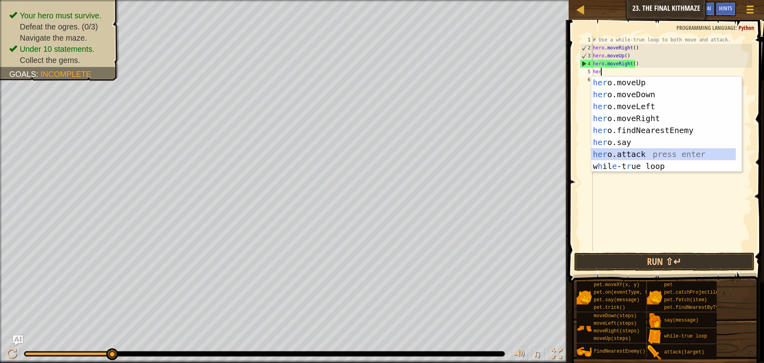
click at [627, 156] on div "her o.moveUp press enter her o.moveDown press enter her o.moveLeft press enter …" at bounding box center [664, 135] width 145 height 119
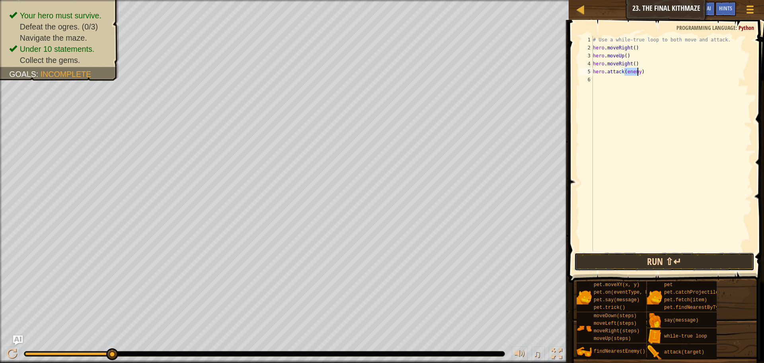
click at [648, 257] on button "Run ⇧↵" at bounding box center [664, 261] width 180 height 18
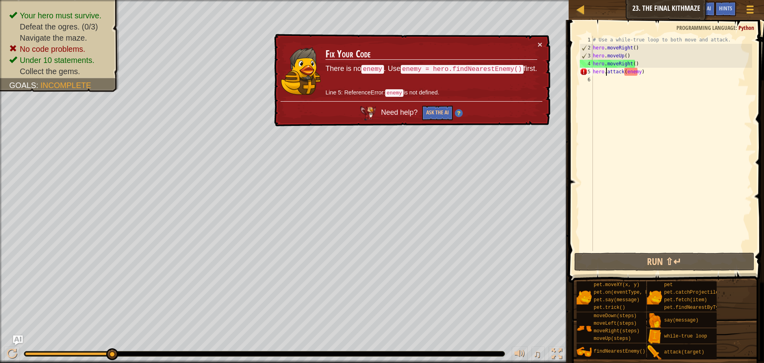
type textarea "hero.moveRight()"
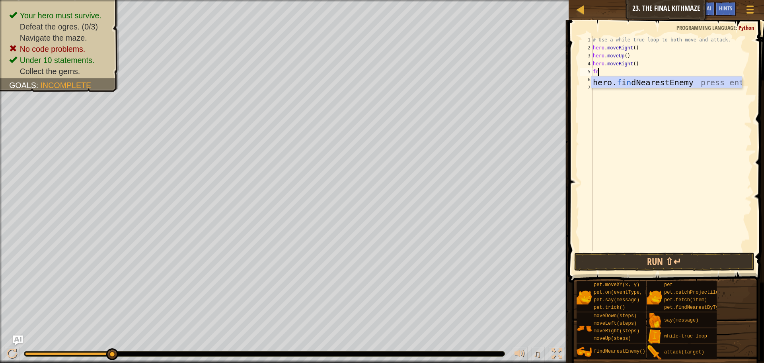
type textarea "fne"
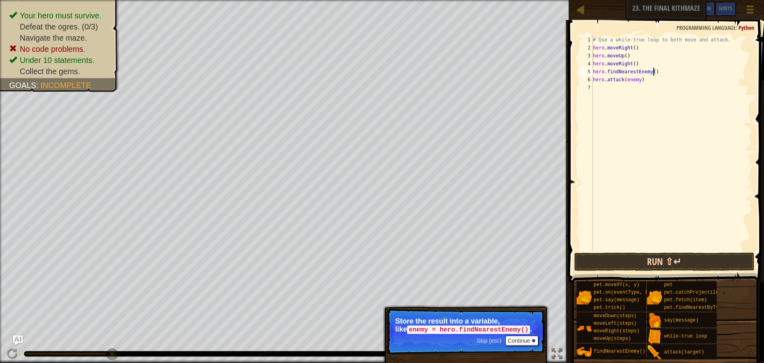
type textarea "hero.findNearestEnemy()"
click at [666, 257] on button "Run ⇧↵" at bounding box center [664, 261] width 180 height 18
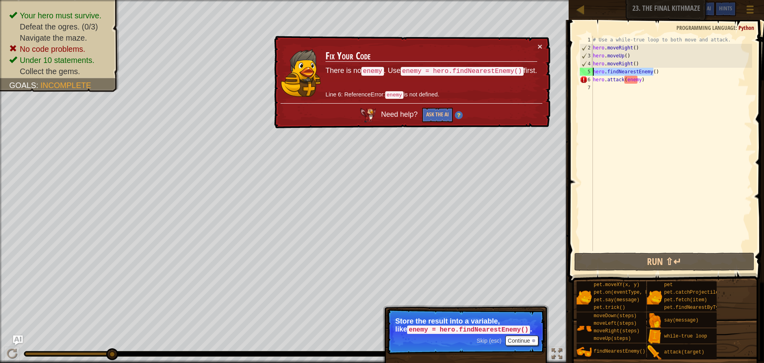
drag, startPoint x: 656, startPoint y: 69, endPoint x: 594, endPoint y: 74, distance: 63.1
click at [593, 73] on div "hero.findNearestEnemy() 1 2 3 4 5 6 7 # Use a while-true loop to both move and …" at bounding box center [665, 143] width 174 height 215
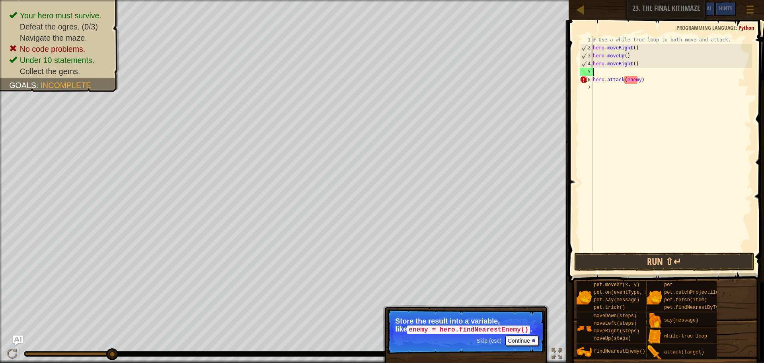
type textarea "e"
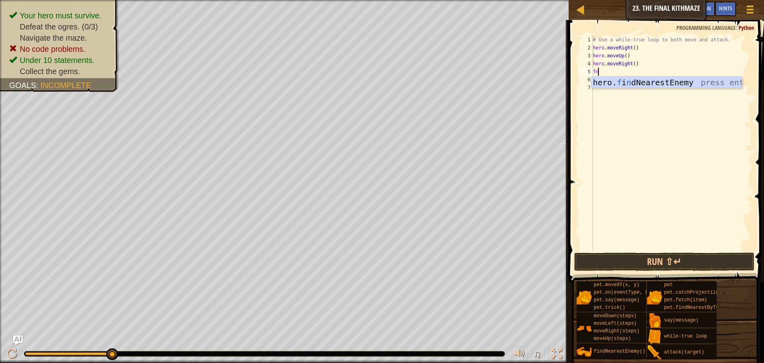
type textarea "fne"
click at [686, 87] on div "hero. f i n dN e arestEnemy press enter" at bounding box center [667, 94] width 150 height 36
type textarea "hero.findNearestEnemy()"
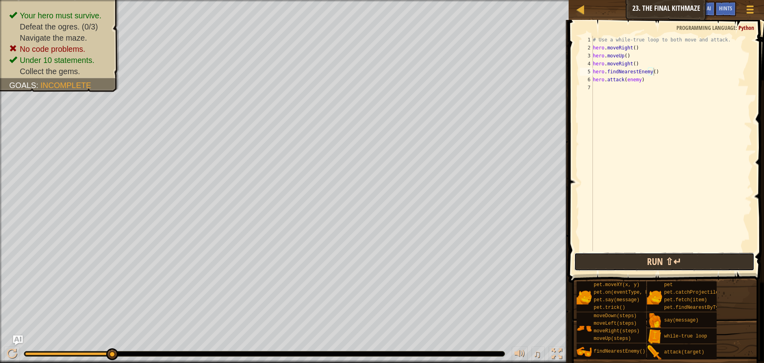
click at [648, 266] on button "Run ⇧↵" at bounding box center [664, 261] width 180 height 18
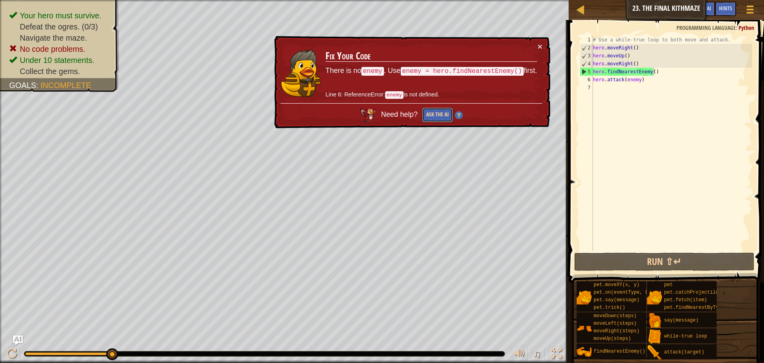
click at [444, 119] on button "Ask the AI" at bounding box center [437, 114] width 31 height 15
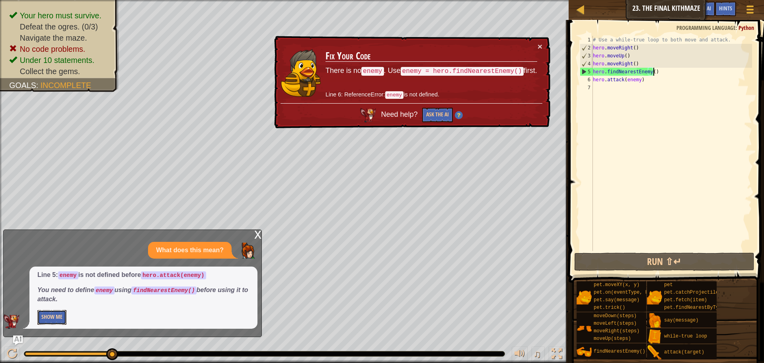
click at [51, 315] on button "Show Me" at bounding box center [51, 317] width 29 height 15
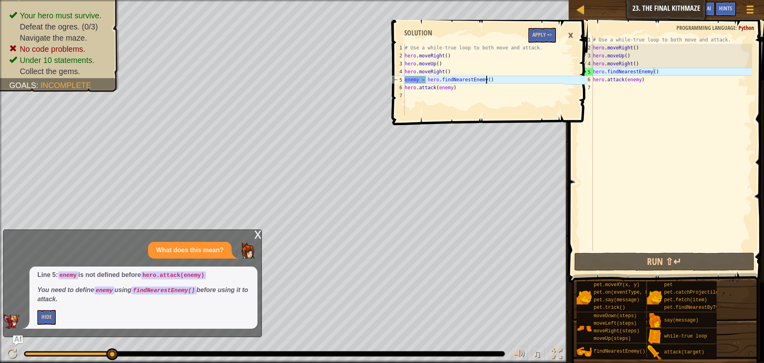
click at [508, 80] on div "# Use a while-true loop to both move and attack. hero . moveRight ( ) hero . mo…" at bounding box center [483, 88] width 161 height 88
click at [466, 81] on div "# Use a while-true loop to both move and attack. hero . moveRight ( ) hero . mo…" at bounding box center [483, 88] width 161 height 88
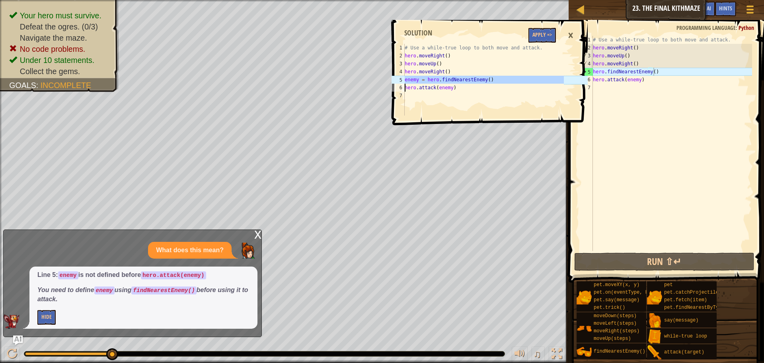
click at [465, 79] on div "# Use a while-true loop to both move and attack. hero . moveRight ( ) hero . mo…" at bounding box center [483, 80] width 161 height 72
drag, startPoint x: 406, startPoint y: 78, endPoint x: 443, endPoint y: 89, distance: 38.6
click at [443, 89] on div "# Use a while-true loop to both move and attack. hero . moveRight ( ) hero . mo…" at bounding box center [483, 88] width 161 height 88
type textarea "enemy = hero.findNearestEnemy() hero.attack(enemy)"
click at [459, 93] on div "# Use a while-true loop to both move and attack. hero . moveRight ( ) hero . mo…" at bounding box center [483, 88] width 161 height 88
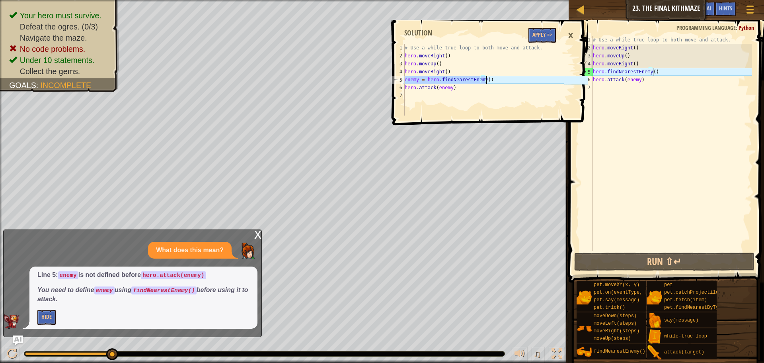
drag, startPoint x: 405, startPoint y: 79, endPoint x: 496, endPoint y: 82, distance: 91.2
click at [496, 82] on div "# Use a while-true loop to both move and attack. hero . moveRight ( ) hero . mo…" at bounding box center [483, 88] width 161 height 88
type textarea "enemy = hero.findNearestEnemy()"
click at [658, 74] on div "# Use a while-true loop to both move and attack. hero . moveRight ( ) hero . mo…" at bounding box center [672, 151] width 161 height 231
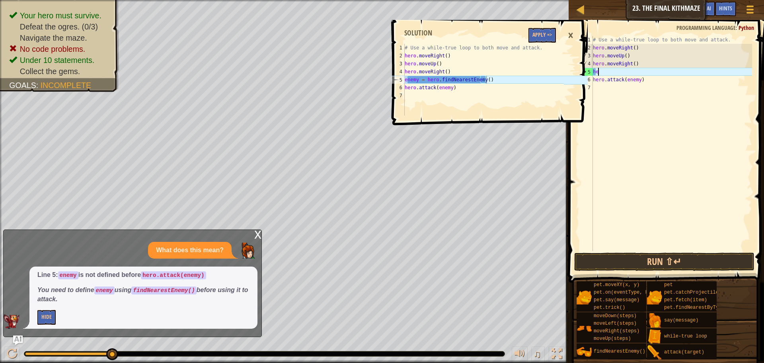
type textarea "h"
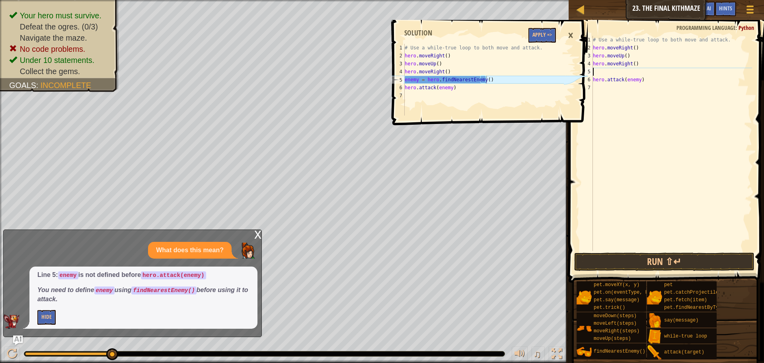
paste textarea "enemy = hero.findNearestEnemy()"
type textarea "enemy = hero.findNearestEnemy()"
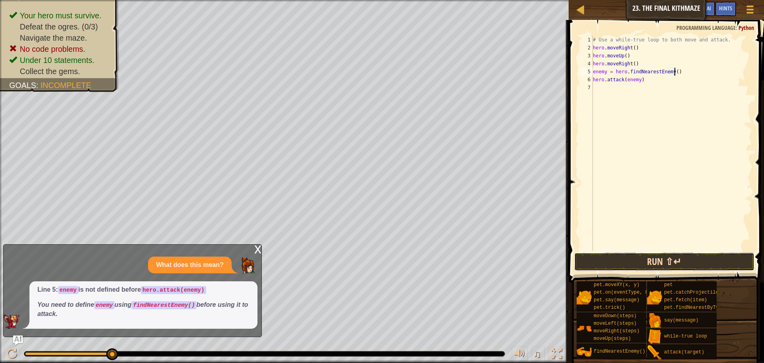
click at [670, 259] on button "Run ⇧↵" at bounding box center [664, 261] width 180 height 18
